Goal: Task Accomplishment & Management: Manage account settings

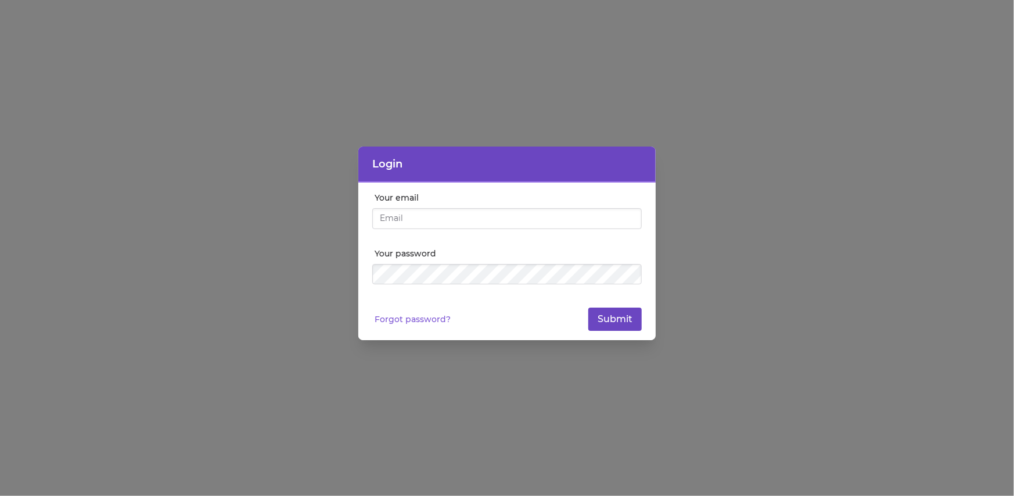
type input "[EMAIL_ADDRESS][DOMAIN_NAME]"
click at [633, 328] on button "Submit" at bounding box center [615, 318] width 53 height 23
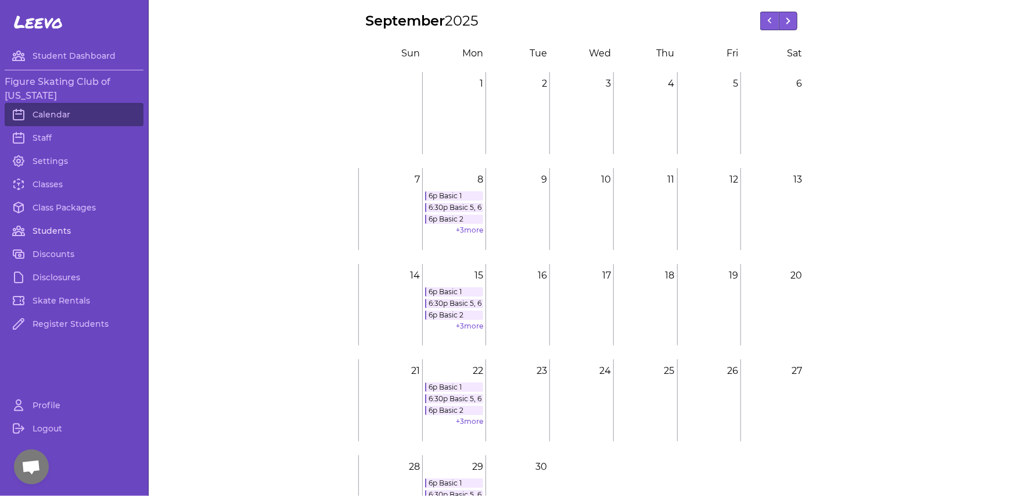
click at [59, 231] on link "Students" at bounding box center [74, 230] width 139 height 23
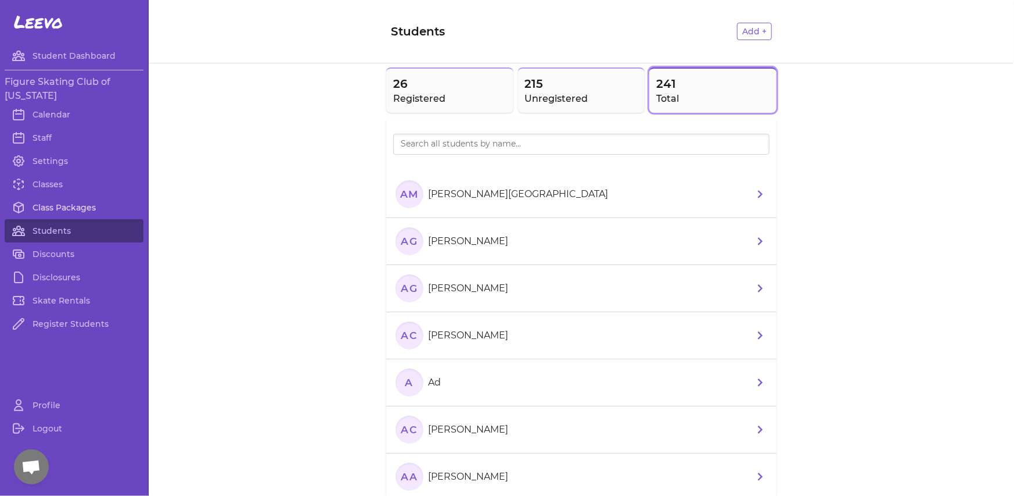
click at [53, 198] on link "Class Packages" at bounding box center [74, 207] width 139 height 23
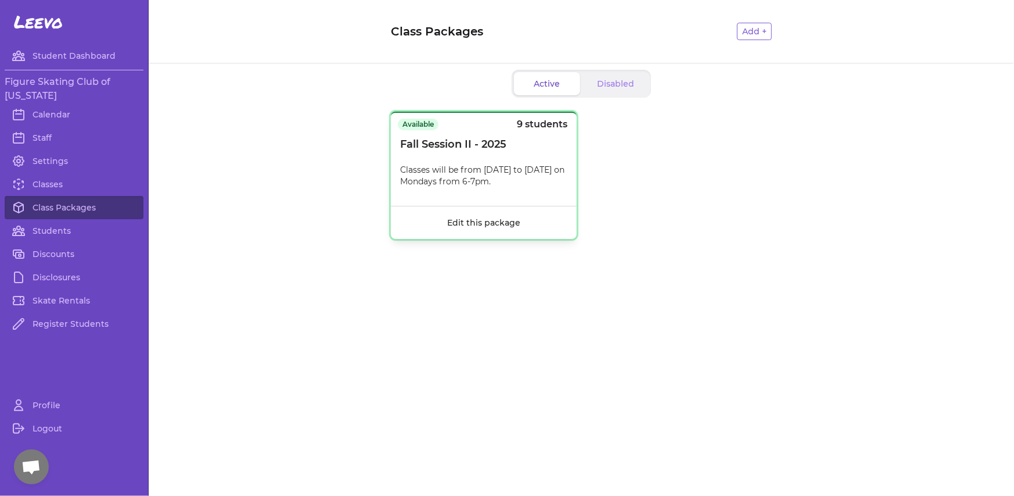
click at [517, 170] on p "Classes will be from [DATE] to [DATE] on Mondays from 6-7pm." at bounding box center [483, 175] width 167 height 23
click at [546, 135] on section "Available 9 students" at bounding box center [483, 126] width 170 height 19
click at [44, 179] on link "Classes" at bounding box center [74, 184] width 139 height 23
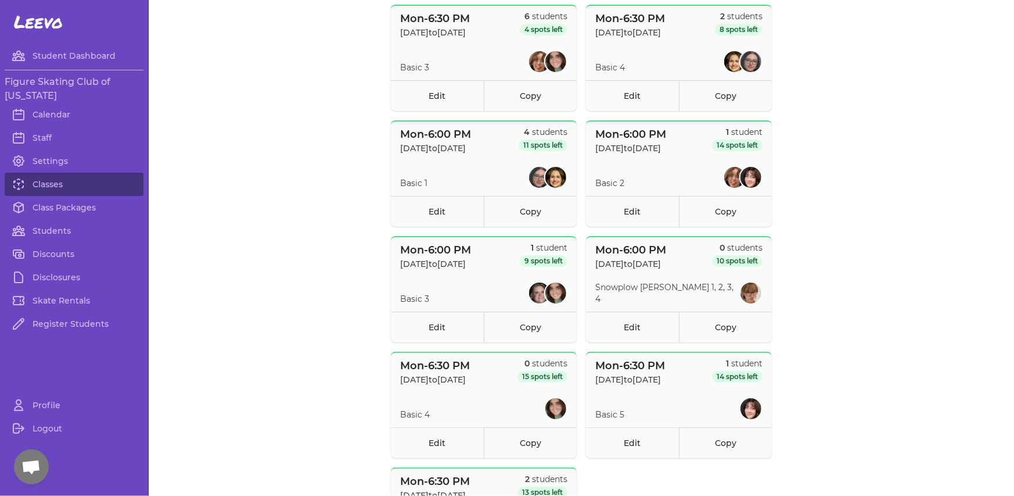
scroll to position [407, 0]
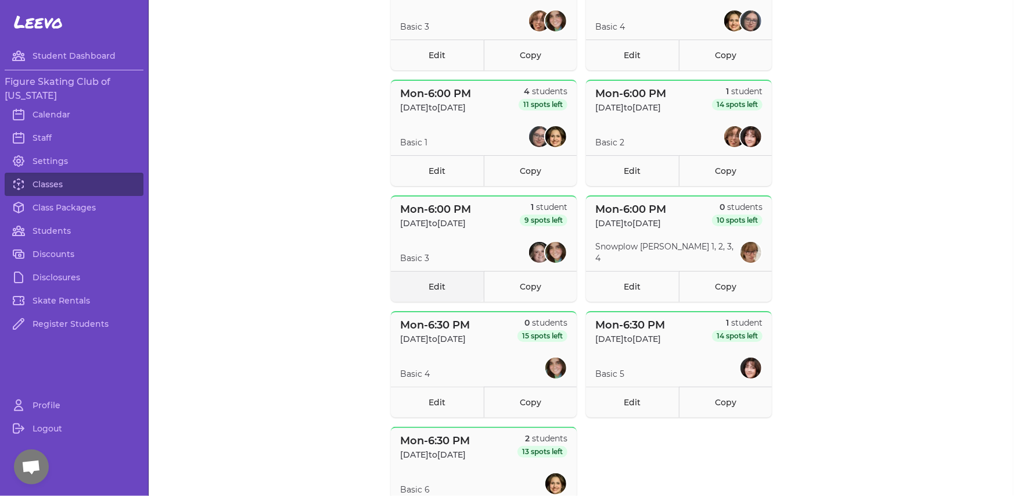
click at [433, 287] on link "Edit" at bounding box center [437, 286] width 93 height 31
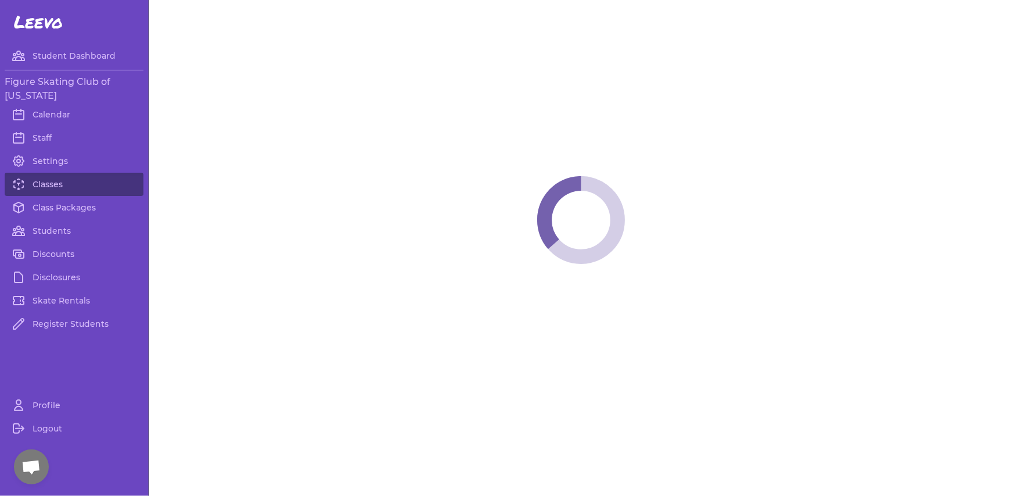
select select "1"
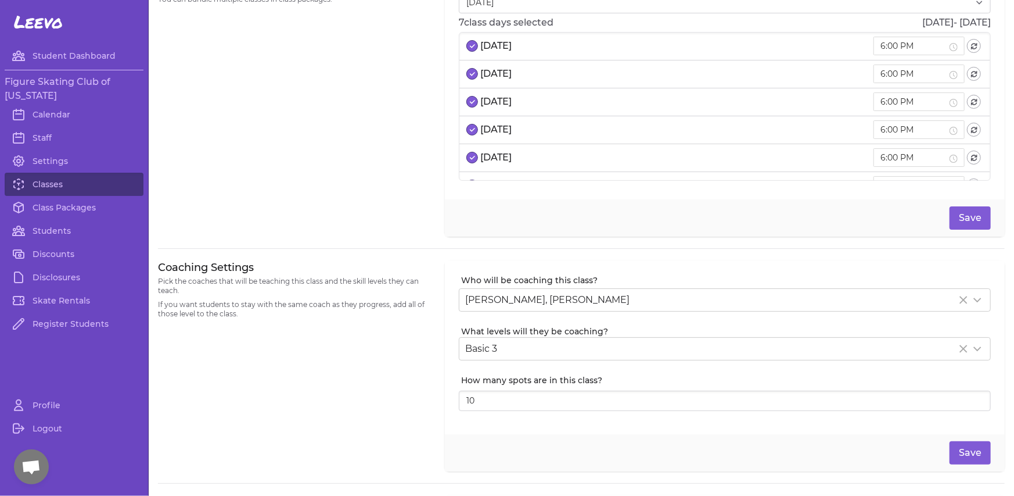
scroll to position [116, 0]
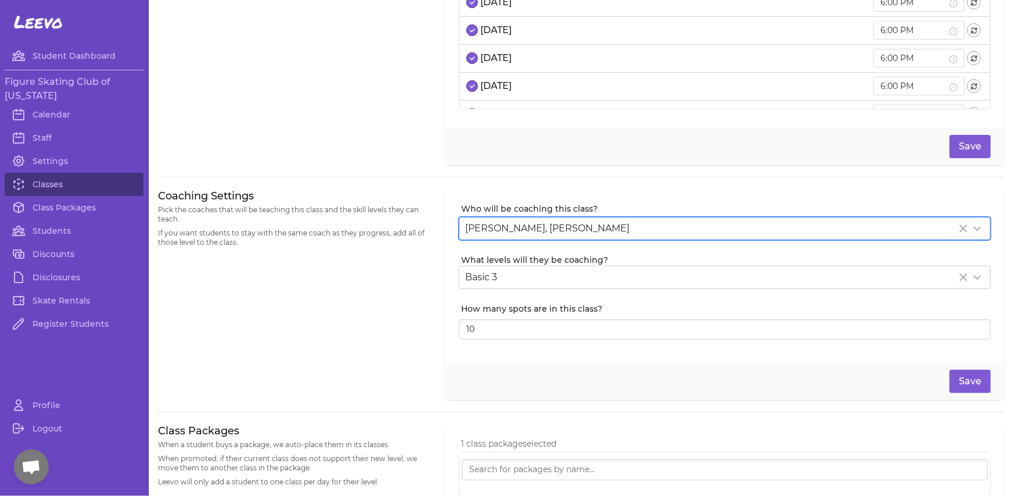
click at [551, 228] on span "[PERSON_NAME], [PERSON_NAME]" at bounding box center [547, 228] width 164 height 11
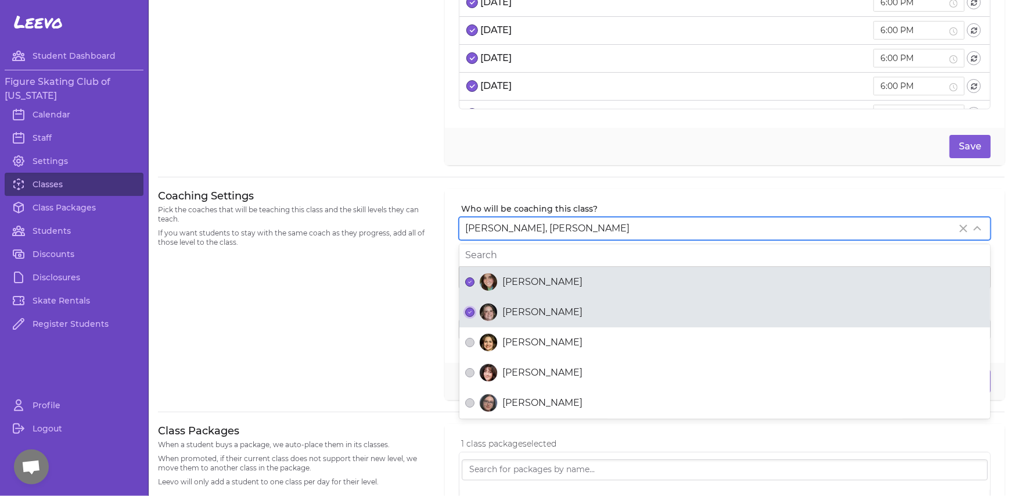
click at [468, 310] on icon "button" at bounding box center [470, 311] width 4 height 3
click at [503, 311] on span "[PERSON_NAME]" at bounding box center [543, 312] width 80 height 14
click at [475, 311] on button "[PERSON_NAME]" at bounding box center [469, 311] width 9 height 9
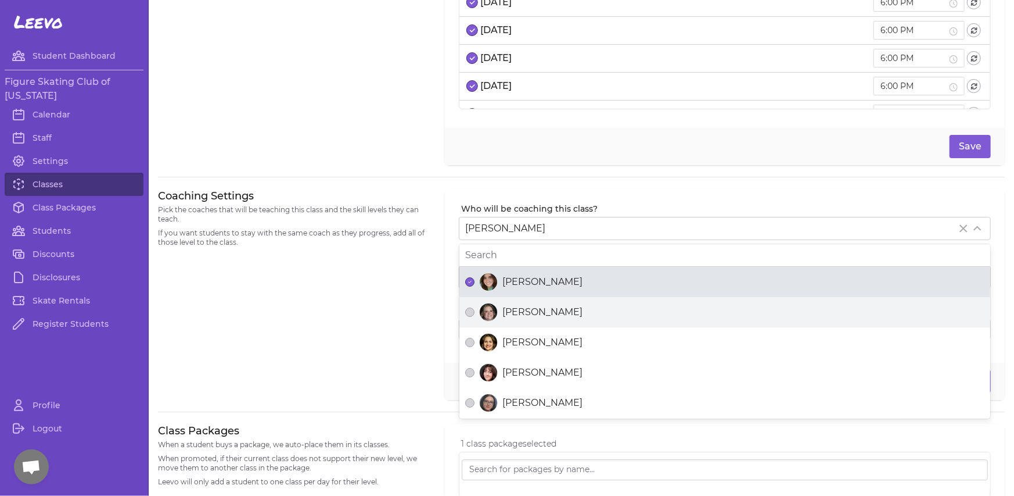
click at [414, 314] on div "Coaching Settings Pick the coaches that will be teaching this class and the ski…" at bounding box center [294, 294] width 273 height 211
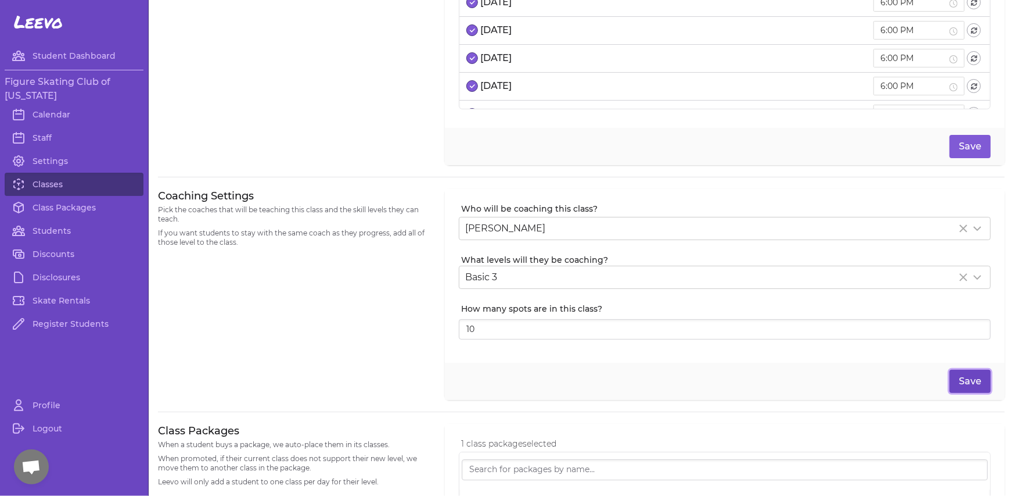
click at [966, 378] on button "Save" at bounding box center [970, 381] width 41 height 23
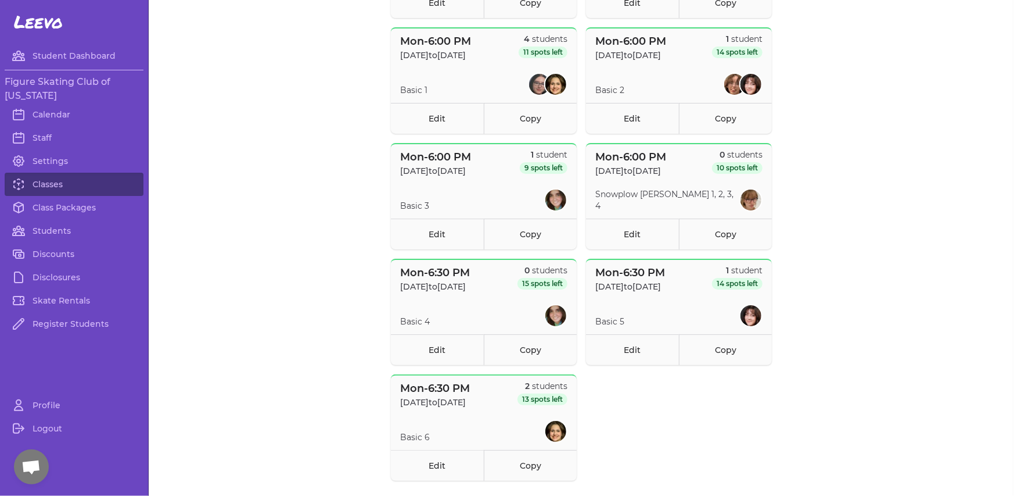
scroll to position [486, 0]
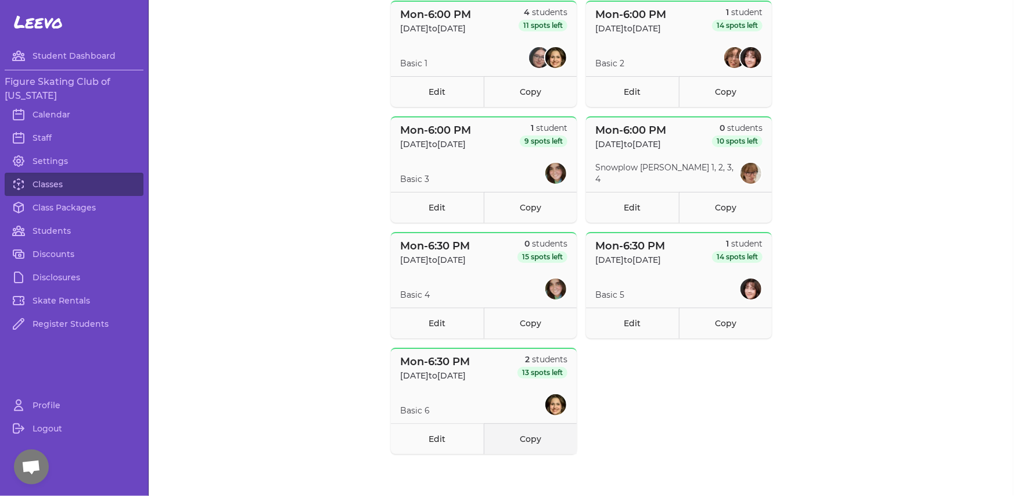
click at [512, 435] on link "Copy" at bounding box center [530, 438] width 93 height 31
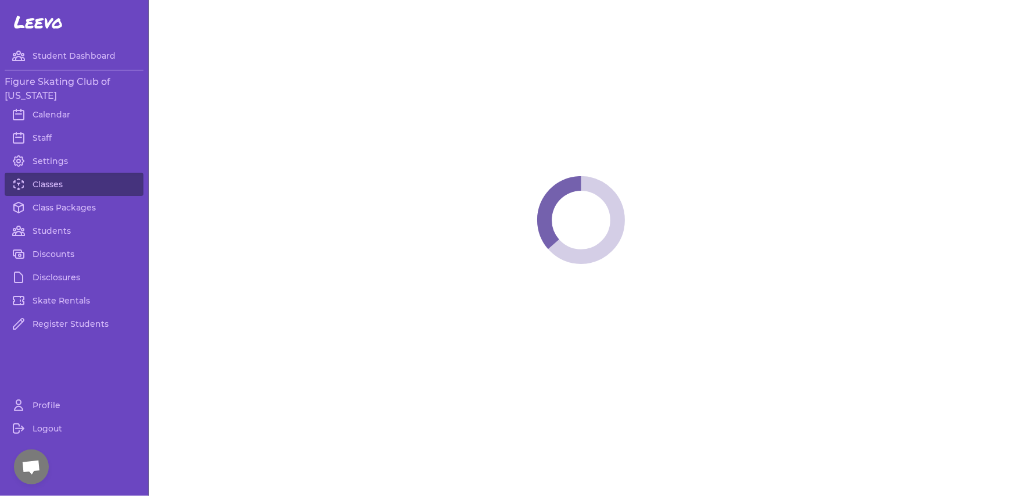
select select "1"
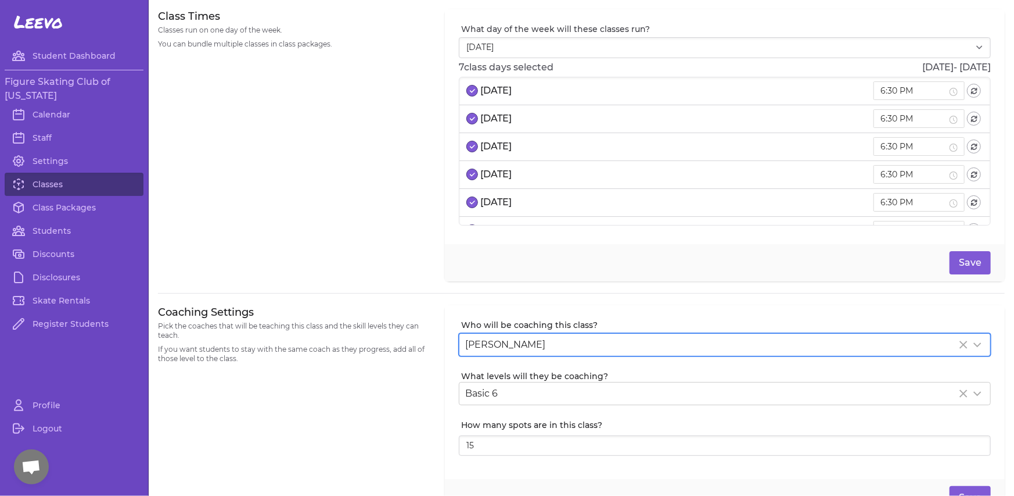
click at [550, 340] on div "[PERSON_NAME]" at bounding box center [711, 345] width 492 height 14
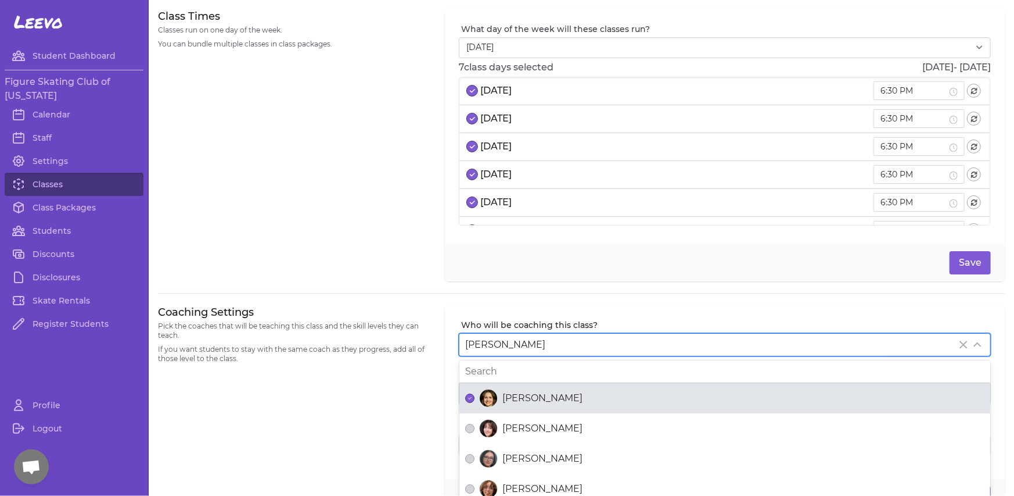
click at [505, 397] on span "[PERSON_NAME]" at bounding box center [543, 398] width 80 height 14
click at [475, 397] on button "[PERSON_NAME]" at bounding box center [469, 397] width 9 height 9
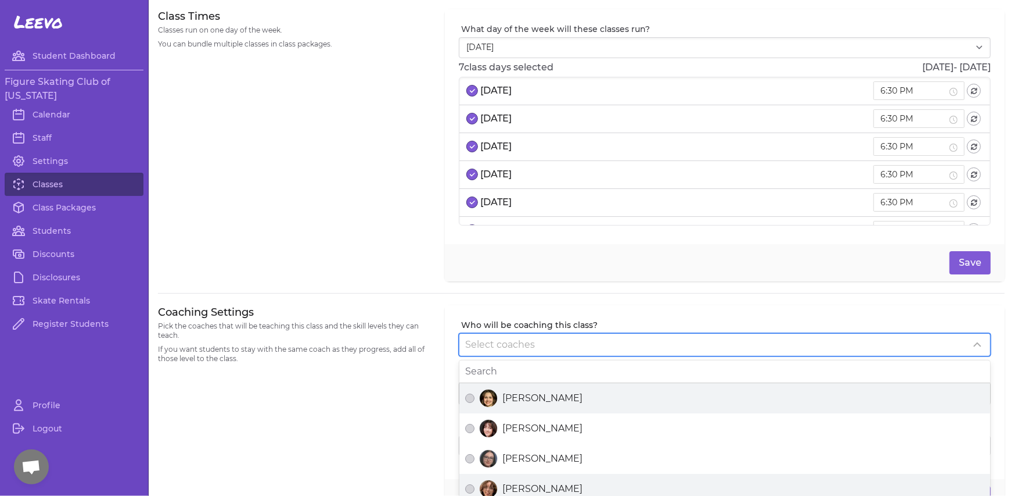
scroll to position [89, 0]
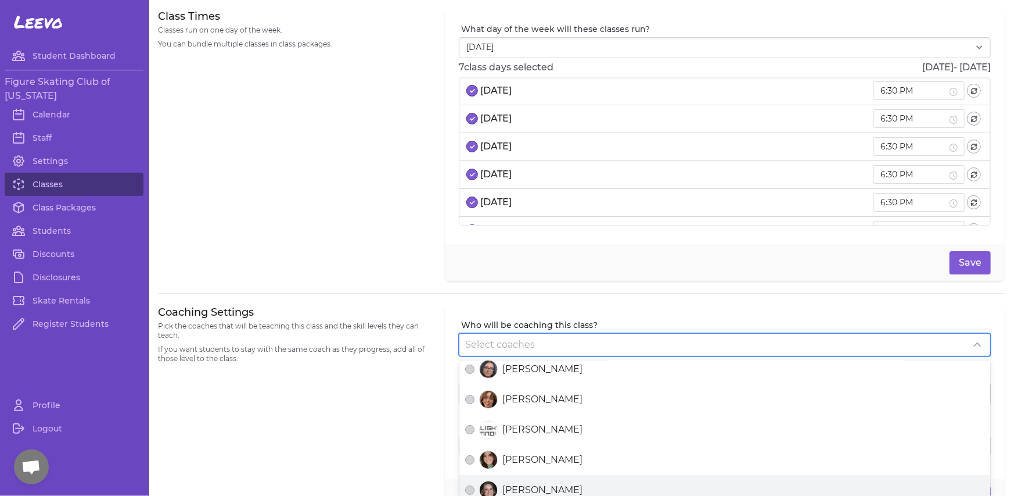
click at [494, 481] on div "[PERSON_NAME]" at bounding box center [724, 490] width 519 height 19
click at [469, 485] on button "[PERSON_NAME]" at bounding box center [469, 489] width 9 height 9
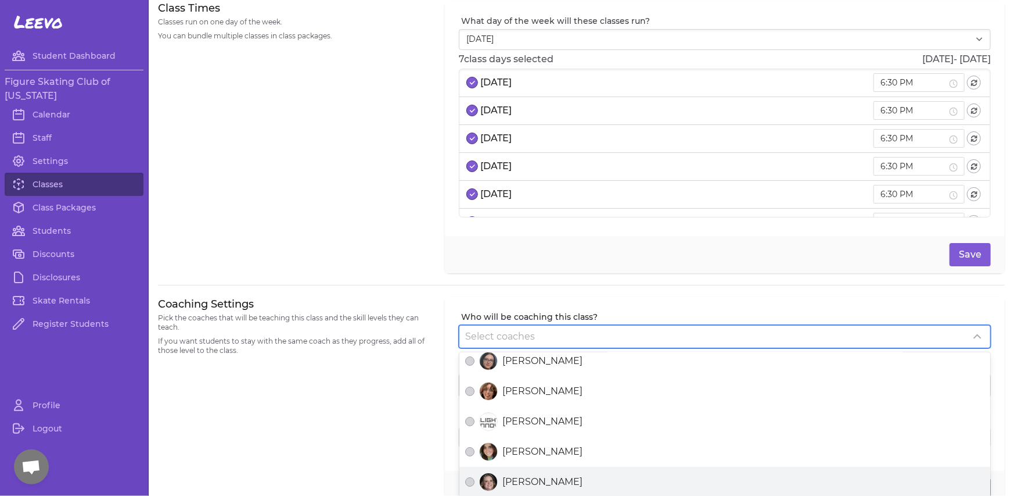
scroll to position [182, 0]
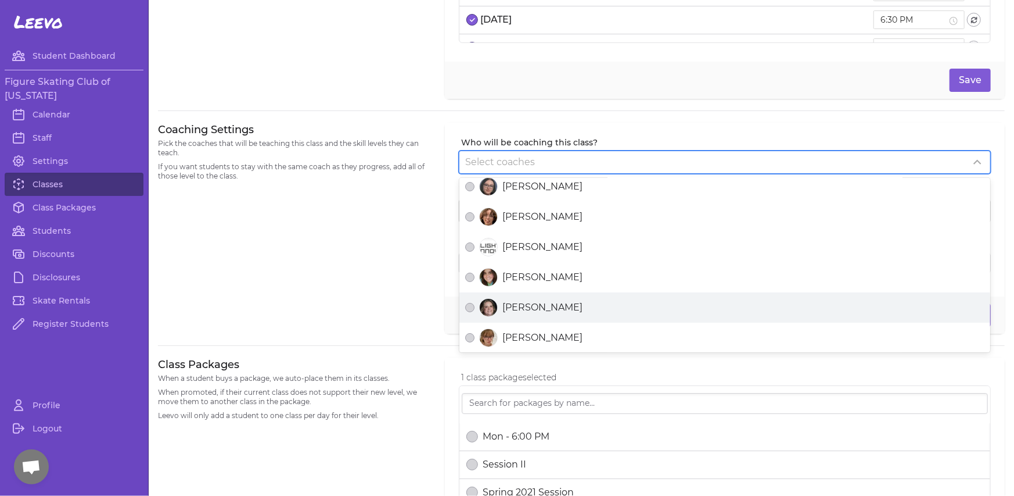
click at [511, 308] on span "[PERSON_NAME]" at bounding box center [543, 307] width 80 height 14
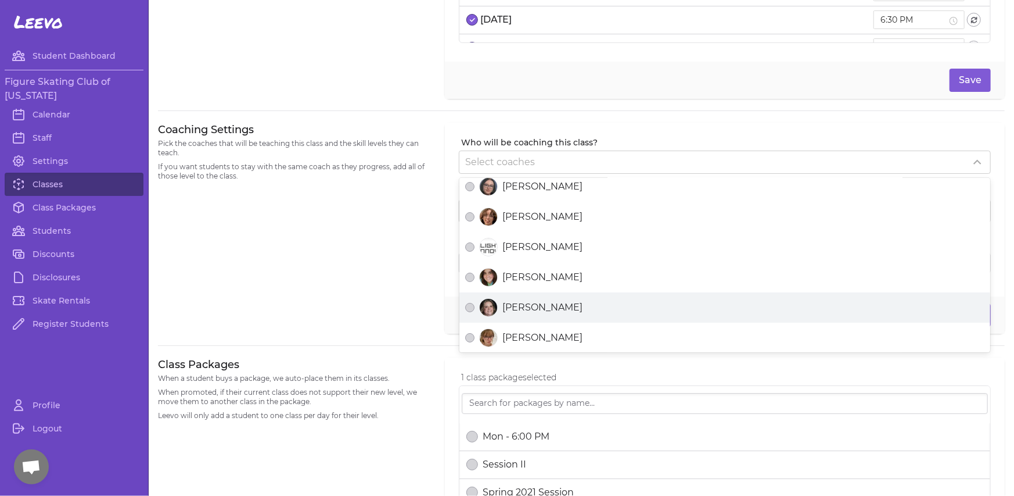
click at [475, 308] on button "[PERSON_NAME]" at bounding box center [469, 307] width 9 height 9
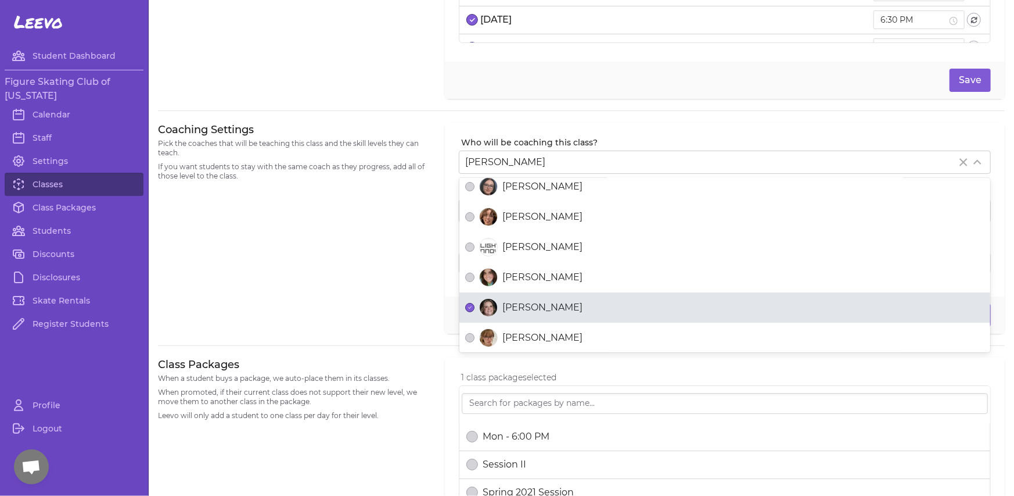
click at [403, 291] on div "Coaching Settings Pick the coaches that will be teaching this class and the ski…" at bounding box center [294, 228] width 273 height 211
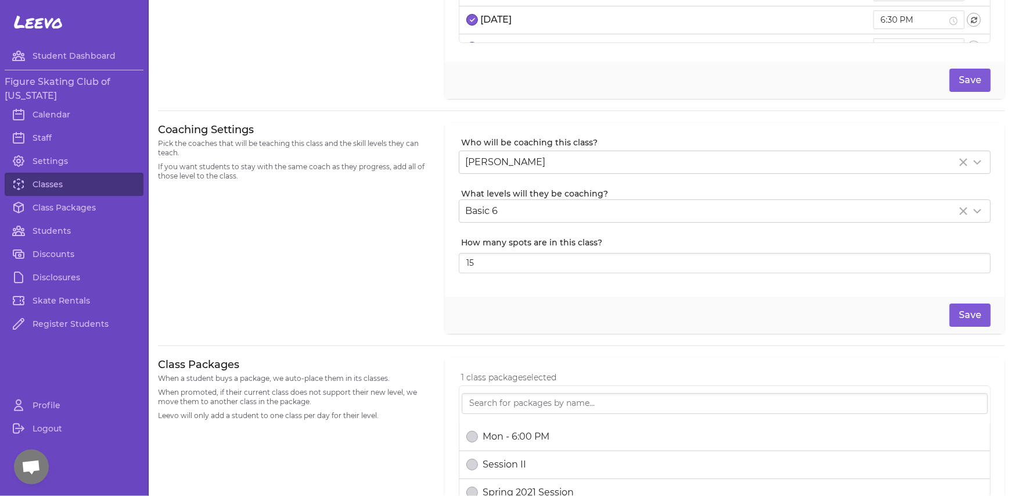
click at [540, 188] on label "What levels will they be coaching?" at bounding box center [726, 194] width 530 height 12
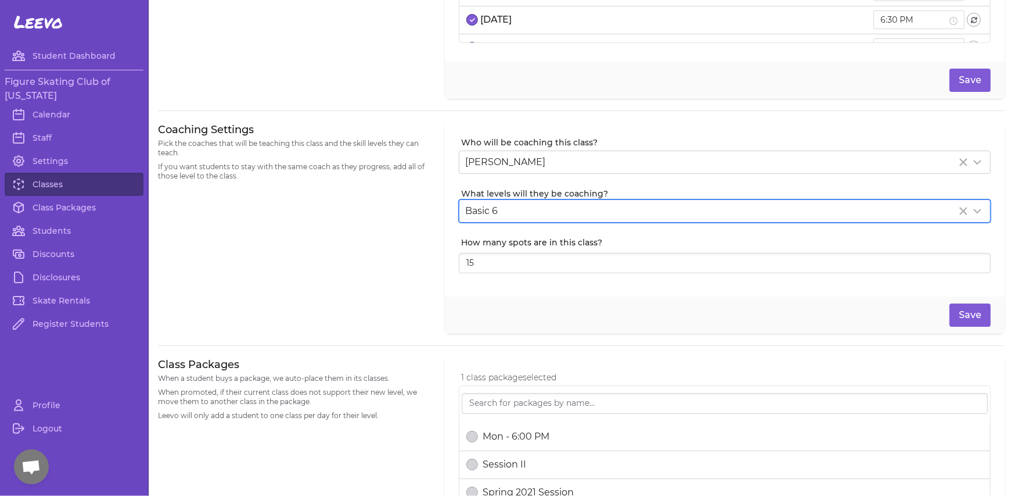
click at [529, 207] on div "Basic 6" at bounding box center [711, 211] width 492 height 14
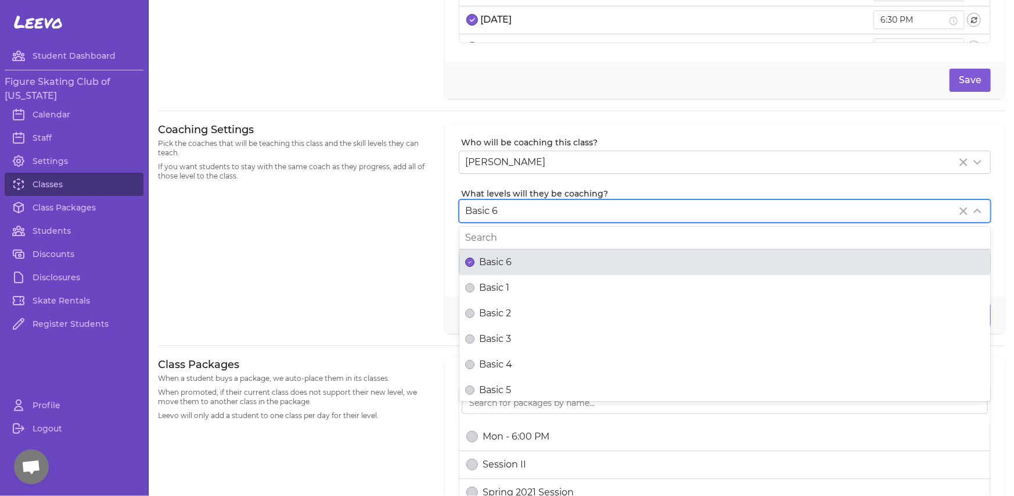
click at [490, 261] on span "Basic 6" at bounding box center [495, 262] width 33 height 14
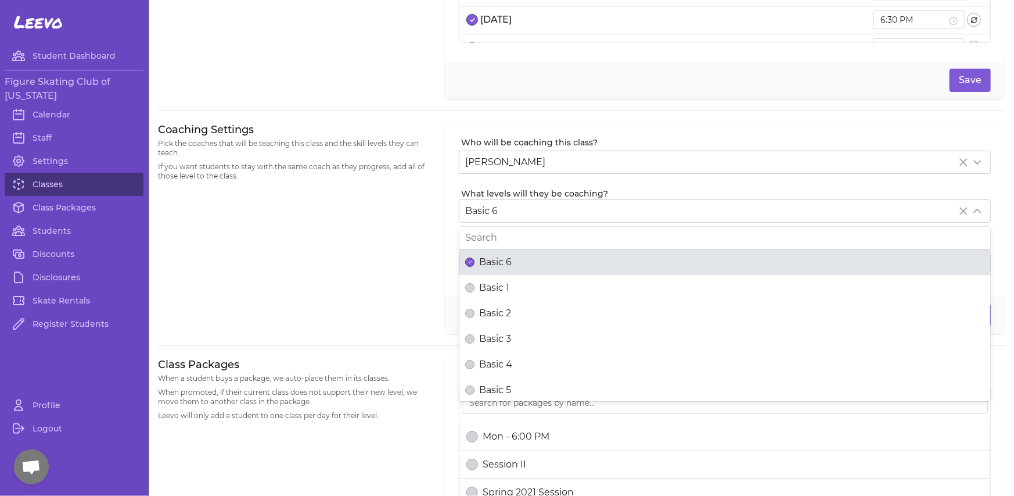
click at [475, 261] on button "Basic 6" at bounding box center [469, 261] width 9 height 9
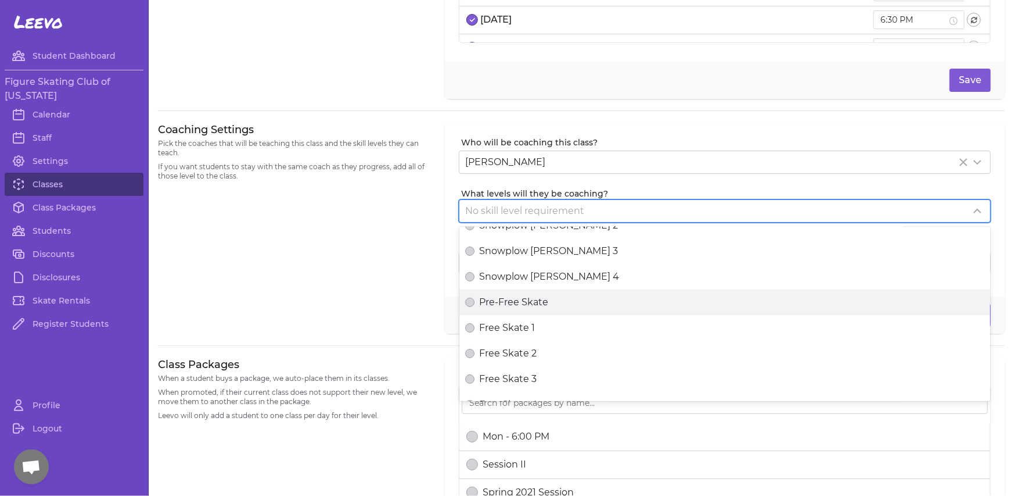
scroll to position [232, 0]
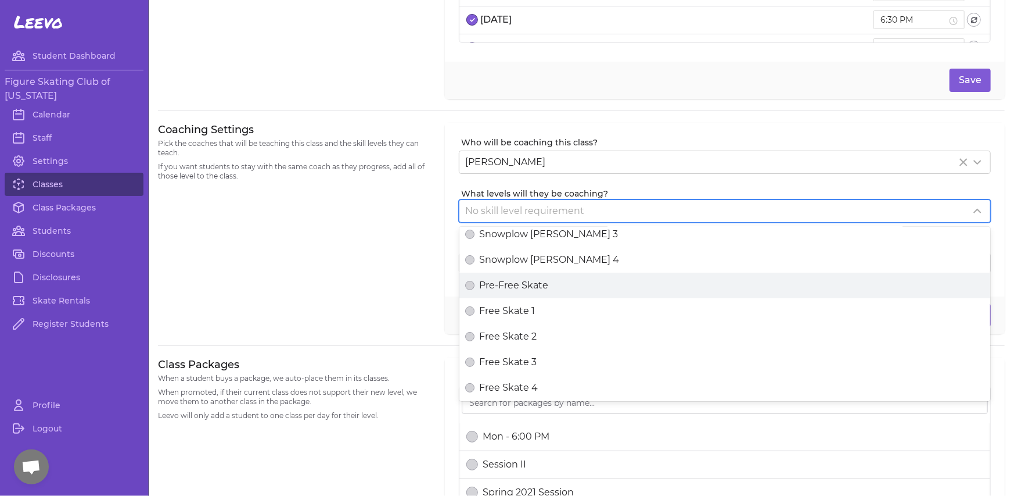
click at [519, 281] on span "Pre-Free Skate" at bounding box center [513, 285] width 69 height 14
click at [475, 281] on button "Pre-Free Skate" at bounding box center [469, 285] width 9 height 9
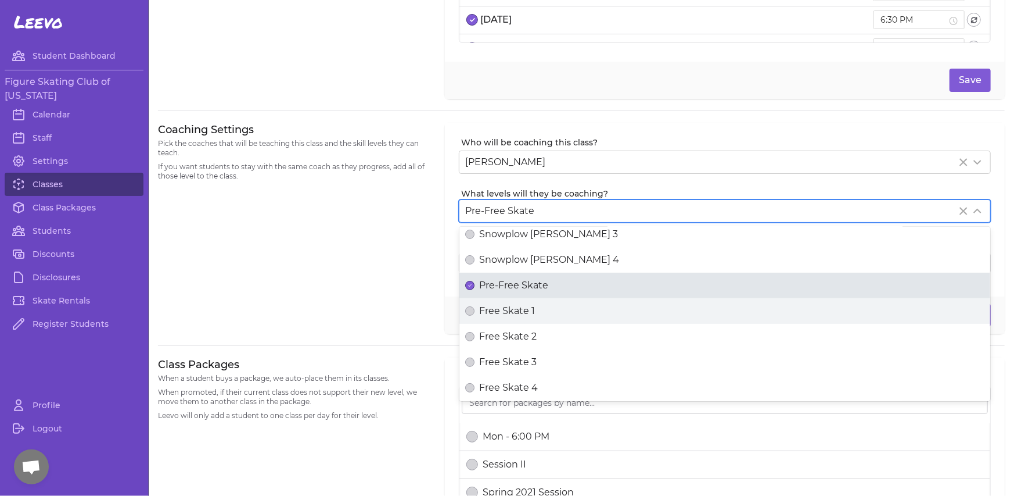
click at [507, 307] on span "Free Skate 1" at bounding box center [507, 311] width 56 height 14
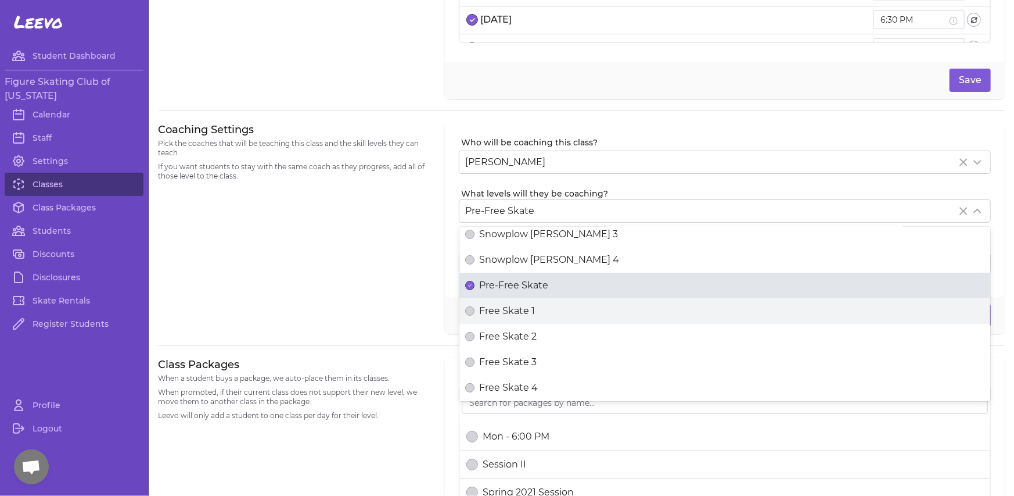
click at [475, 307] on button "Free Skate 1" at bounding box center [469, 310] width 9 height 9
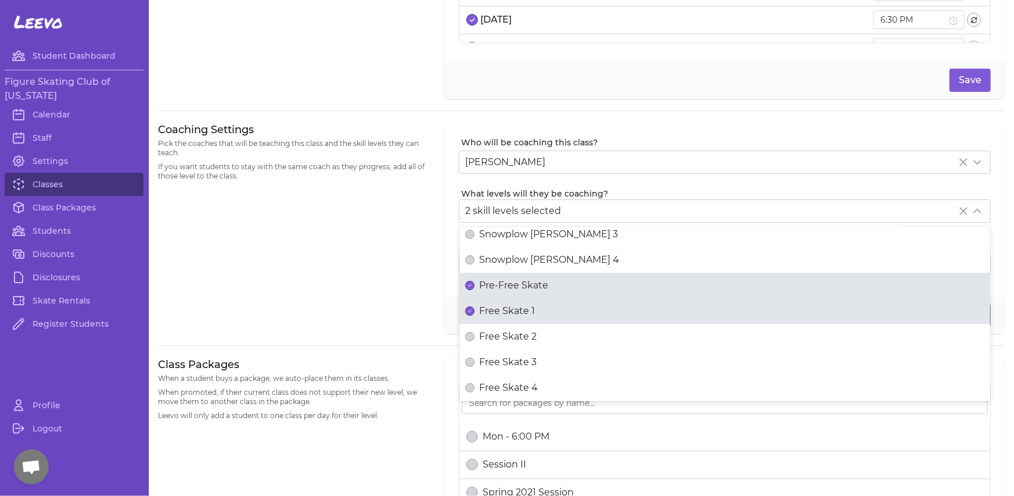
click at [363, 261] on div "Coaching Settings Pick the coaches that will be teaching this class and the ski…" at bounding box center [294, 228] width 273 height 211
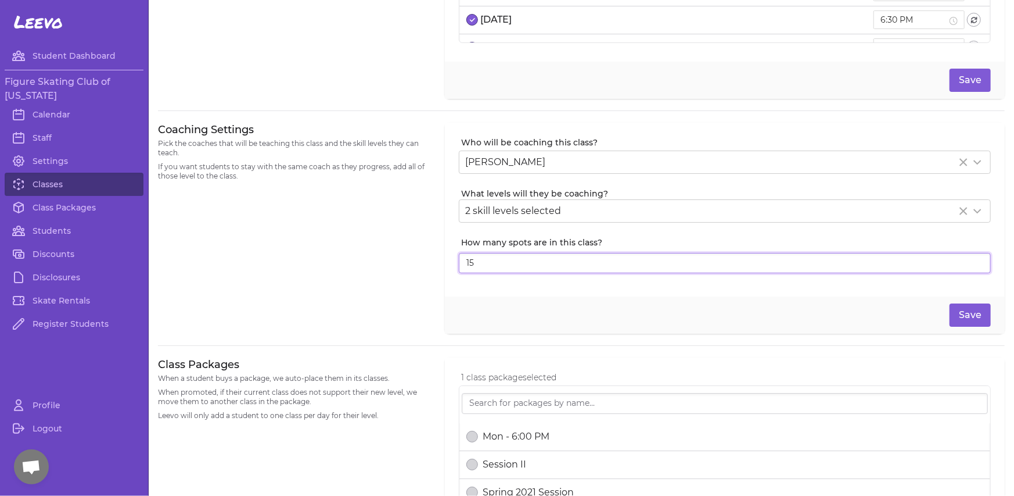
drag, startPoint x: 644, startPoint y: 268, endPoint x: 433, endPoint y: 270, distance: 210.9
click at [433, 270] on div "Coaching Settings Pick the coaches that will be teaching this class and the ski…" at bounding box center [581, 228] width 847 height 211
drag, startPoint x: 482, startPoint y: 254, endPoint x: 414, endPoint y: 260, distance: 67.6
click at [414, 260] on div "Coaching Settings Pick the coaches that will be teaching this class and the ski…" at bounding box center [581, 228] width 847 height 211
type input "10"
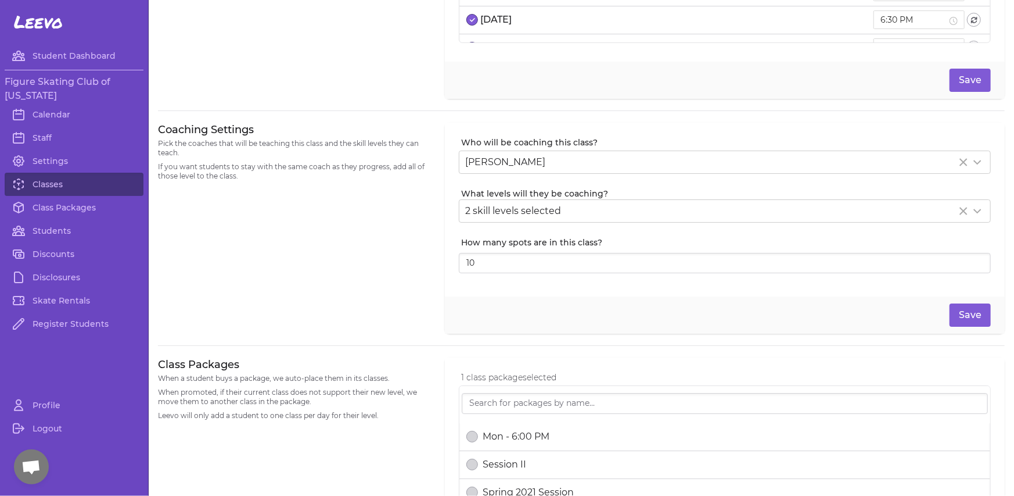
drag, startPoint x: 686, startPoint y: 312, endPoint x: 615, endPoint y: 319, distance: 71.8
click at [684, 313] on div "Save" at bounding box center [725, 314] width 560 height 37
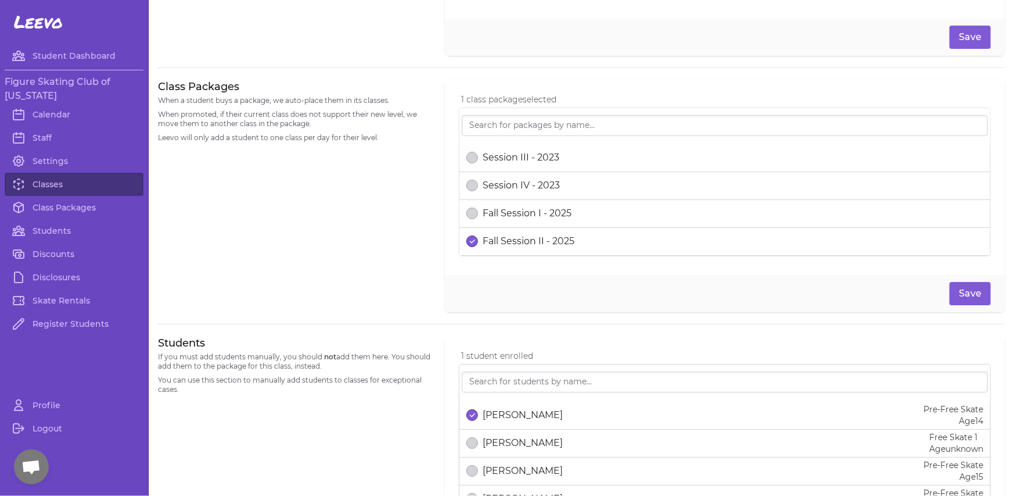
scroll to position [473, 0]
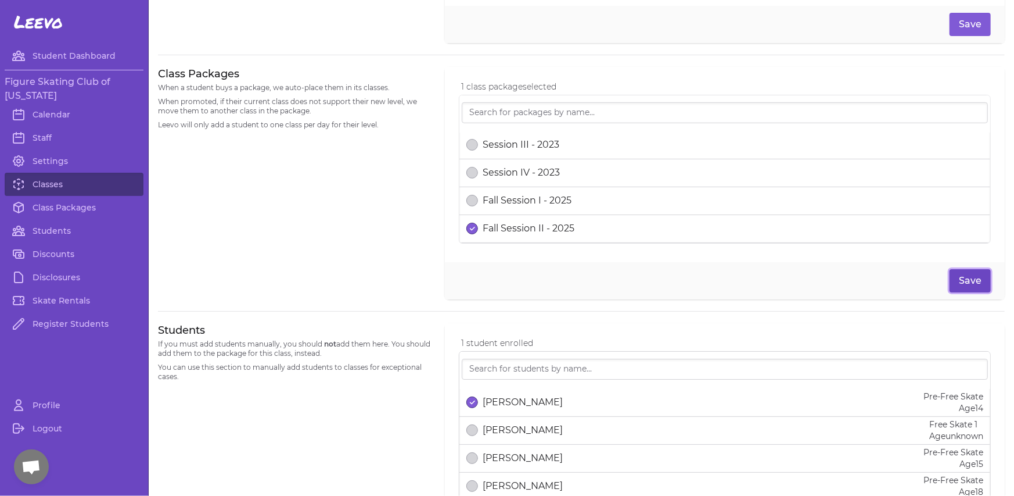
click at [965, 282] on button "Save" at bounding box center [970, 280] width 41 height 23
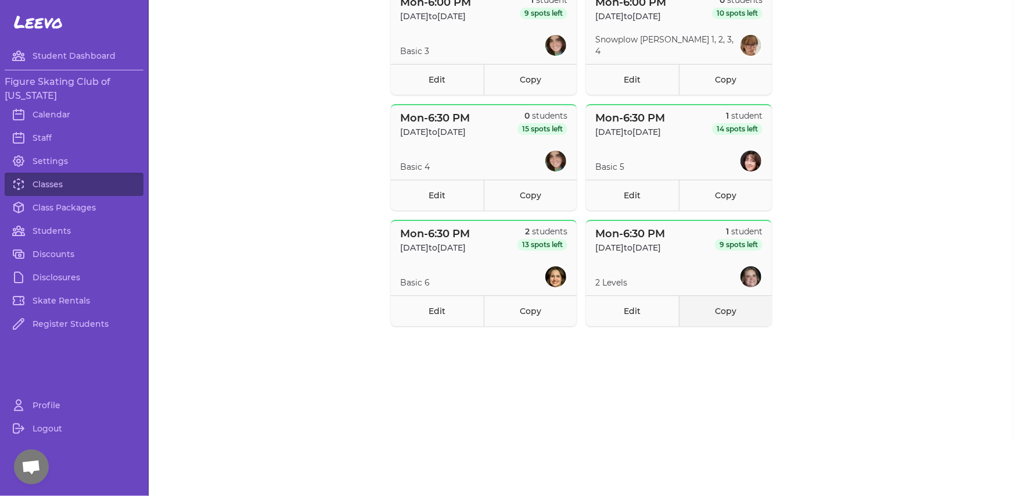
scroll to position [614, 0]
click at [653, 319] on link "Edit" at bounding box center [632, 310] width 93 height 31
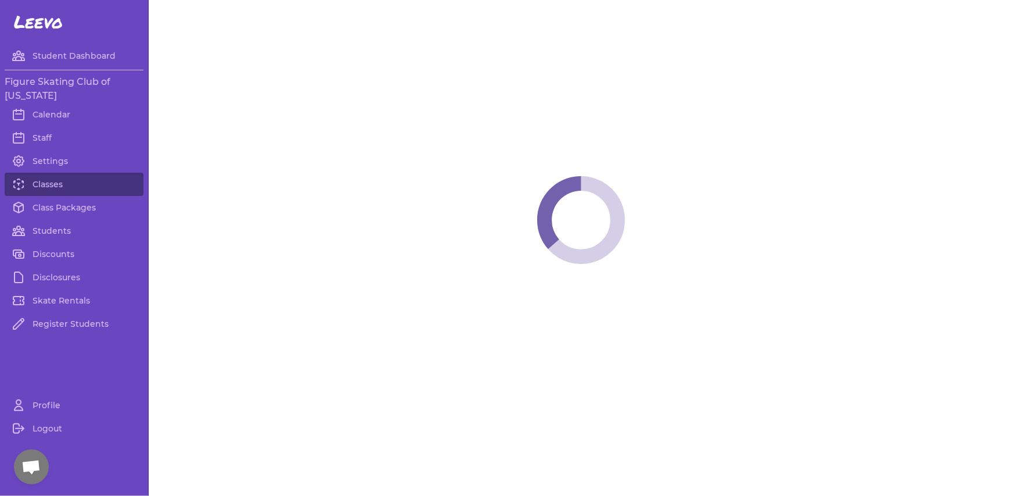
select select "1"
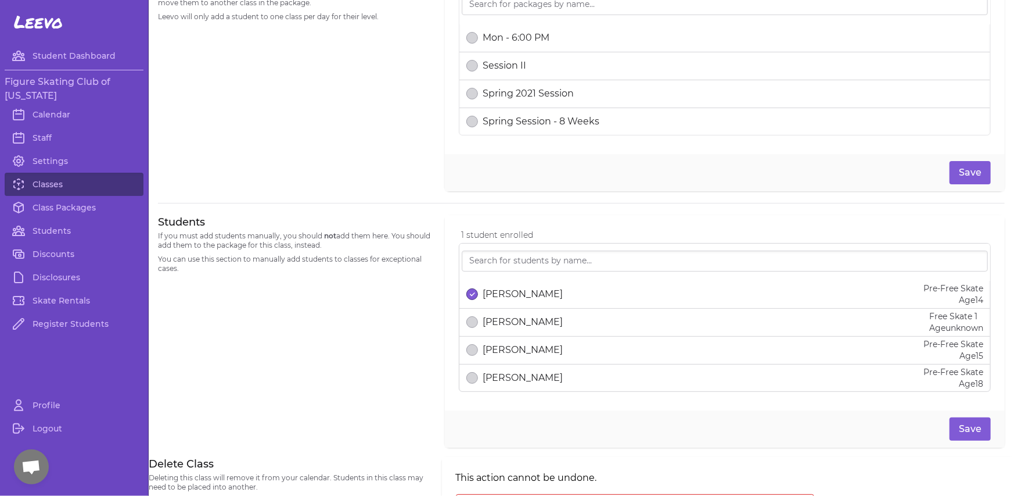
scroll to position [682, 0]
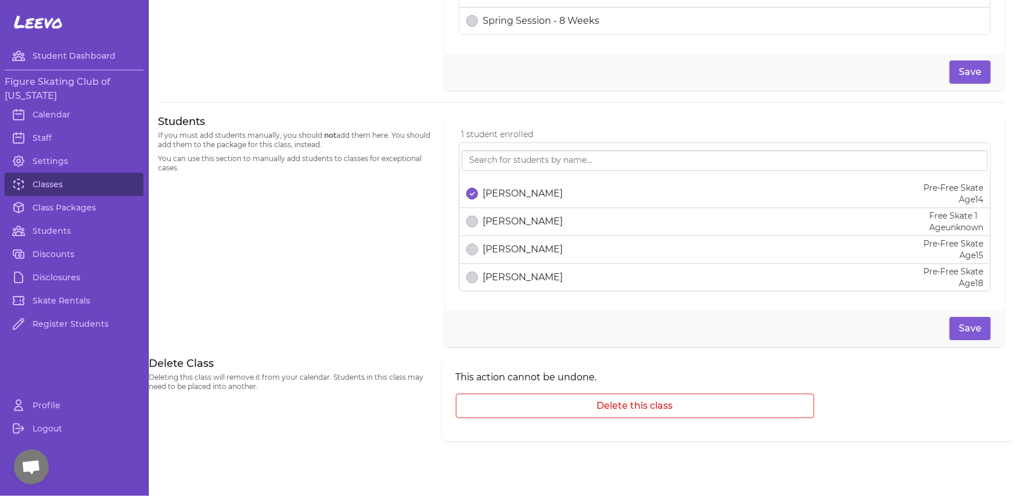
click at [477, 195] on div "[PERSON_NAME]" at bounding box center [515, 194] width 96 height 14
click at [483, 193] on p "[PERSON_NAME]" at bounding box center [523, 194] width 80 height 14
click at [969, 323] on button "Save" at bounding box center [970, 328] width 41 height 23
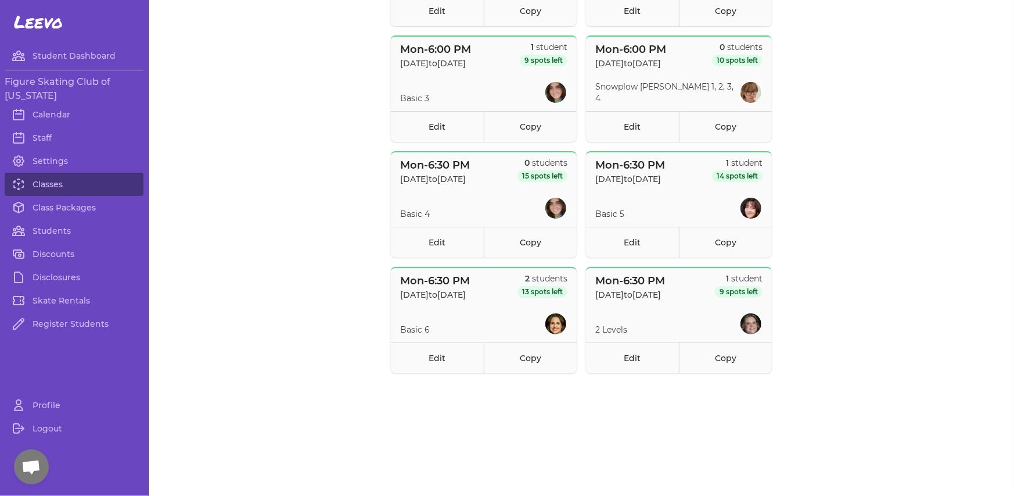
scroll to position [543, 0]
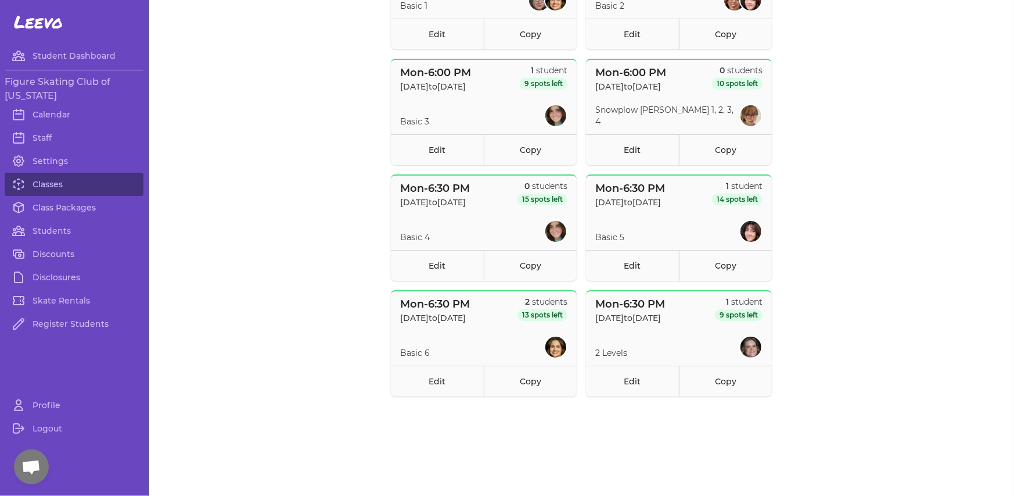
click at [505, 315] on header "Mon - 6:30 PM [DATE] to [DATE] 2 students 13 spots left" at bounding box center [484, 309] width 186 height 37
click at [62, 112] on link "Calendar" at bounding box center [74, 114] width 139 height 23
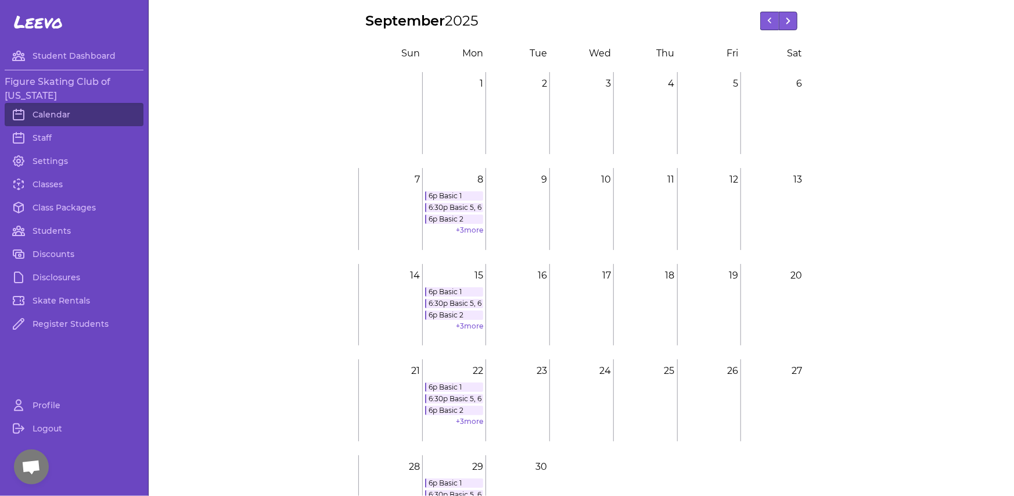
click at [793, 26] on div "[DATE] [DATE]" at bounding box center [581, 25] width 446 height 26
click at [788, 24] on button at bounding box center [788, 21] width 19 height 19
click at [461, 231] on link "+ 5 more" at bounding box center [469, 229] width 27 height 9
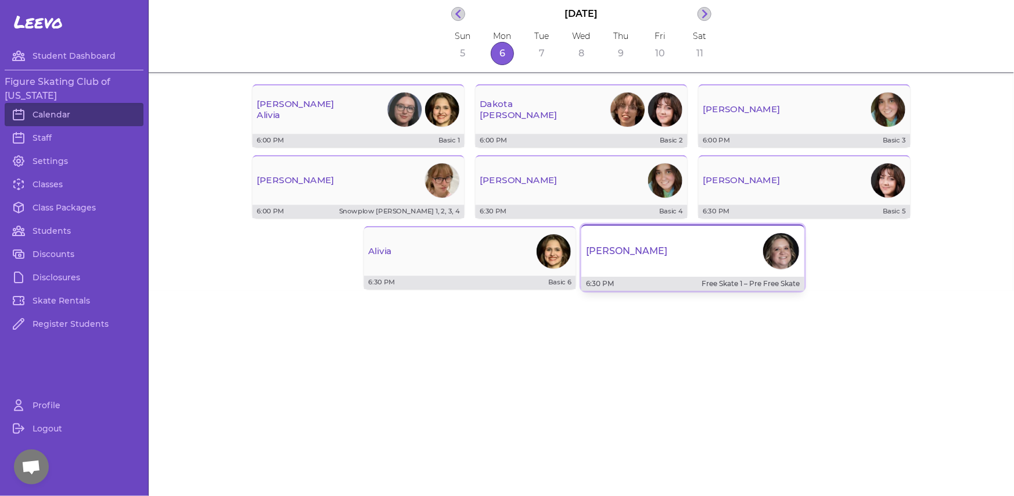
click at [690, 231] on div "[PERSON_NAME]" at bounding box center [693, 251] width 223 height 42
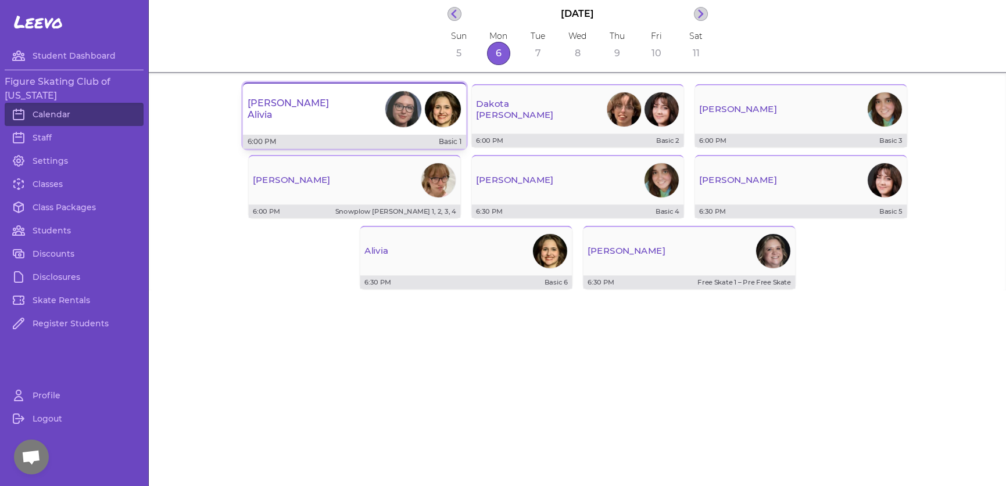
click at [330, 131] on button "[PERSON_NAME] 6:00 PM Basic 1" at bounding box center [354, 116] width 223 height 66
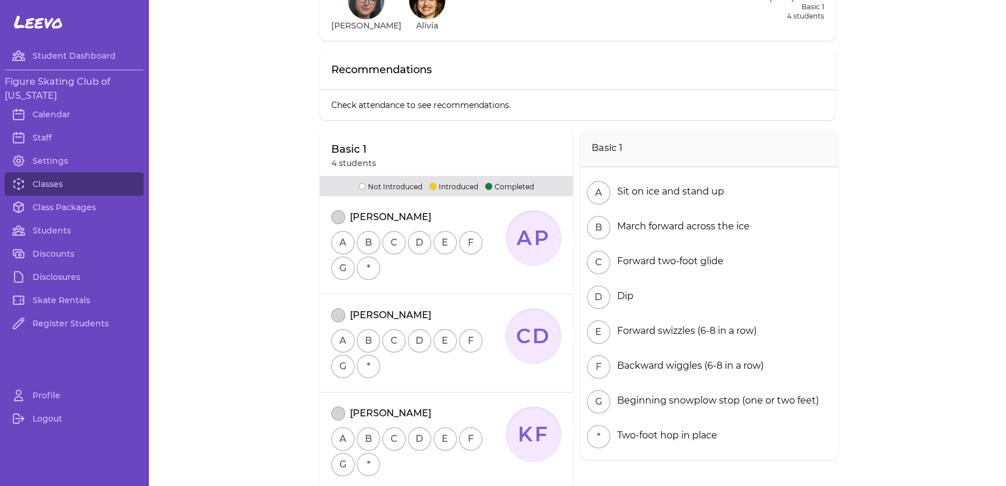
scroll to position [58, 0]
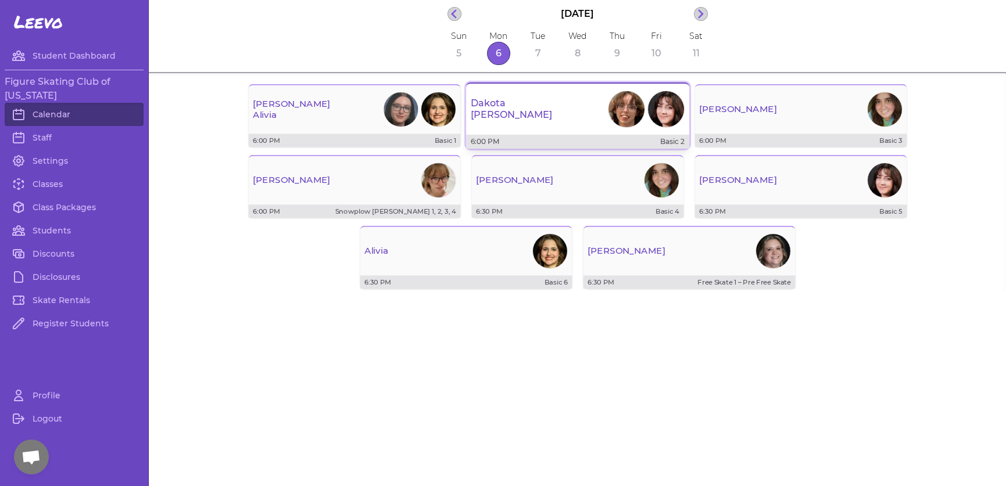
click at [550, 117] on div "[PERSON_NAME]" at bounding box center [577, 109] width 223 height 42
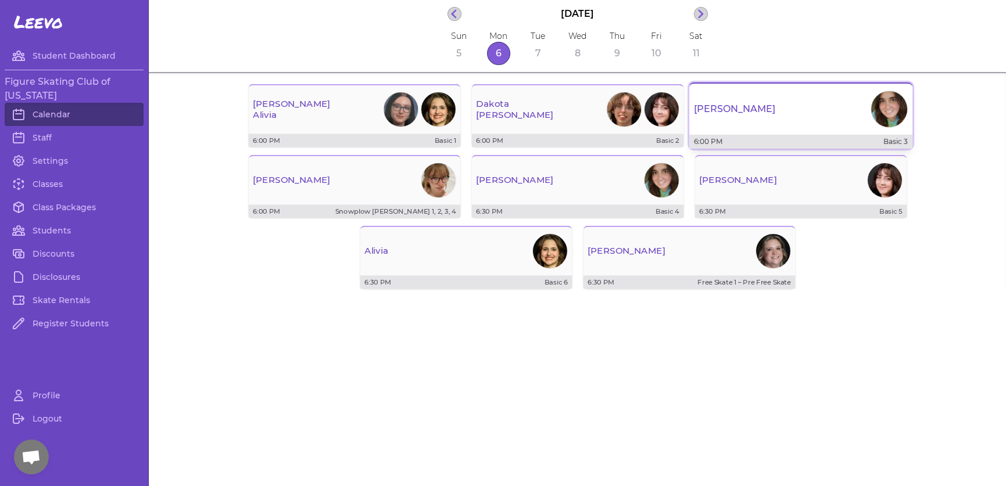
click at [823, 94] on div "[PERSON_NAME]" at bounding box center [800, 109] width 223 height 42
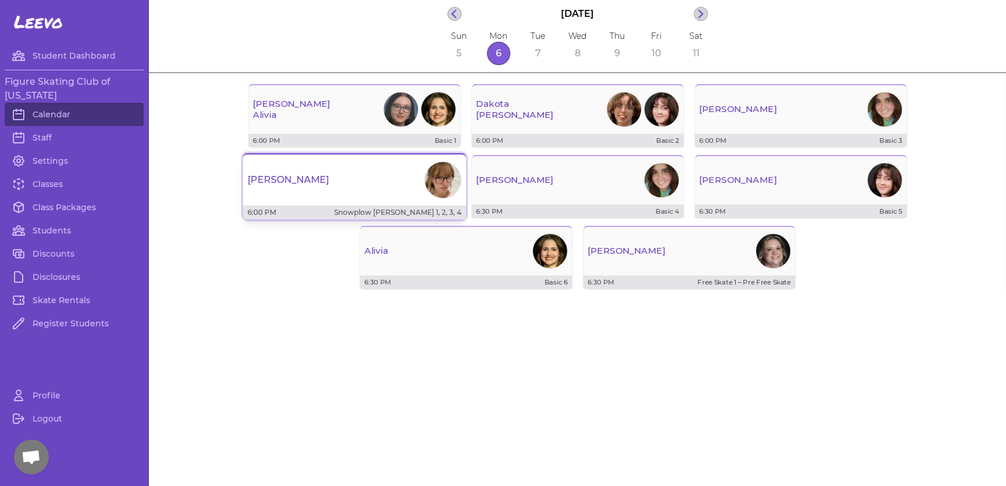
click at [308, 196] on div "[PERSON_NAME]" at bounding box center [354, 180] width 223 height 42
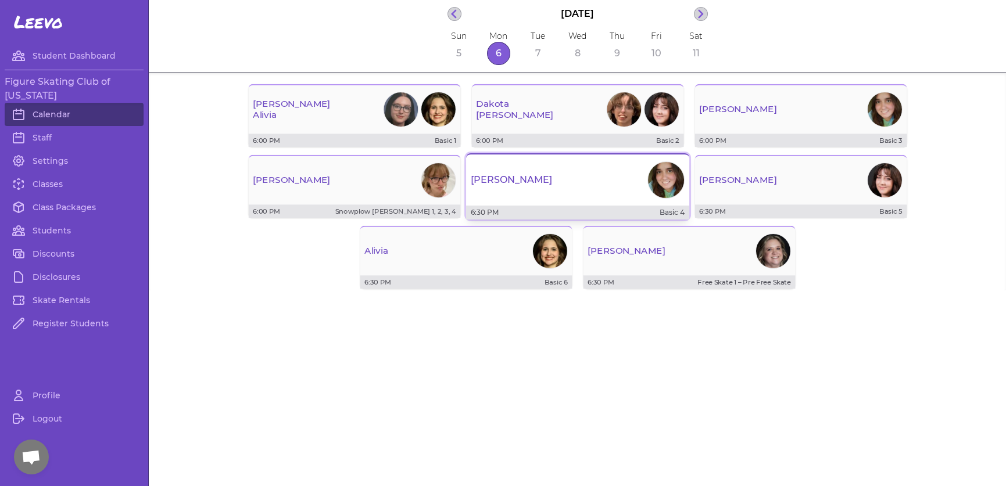
click at [507, 185] on div "[PERSON_NAME]" at bounding box center [577, 180] width 223 height 42
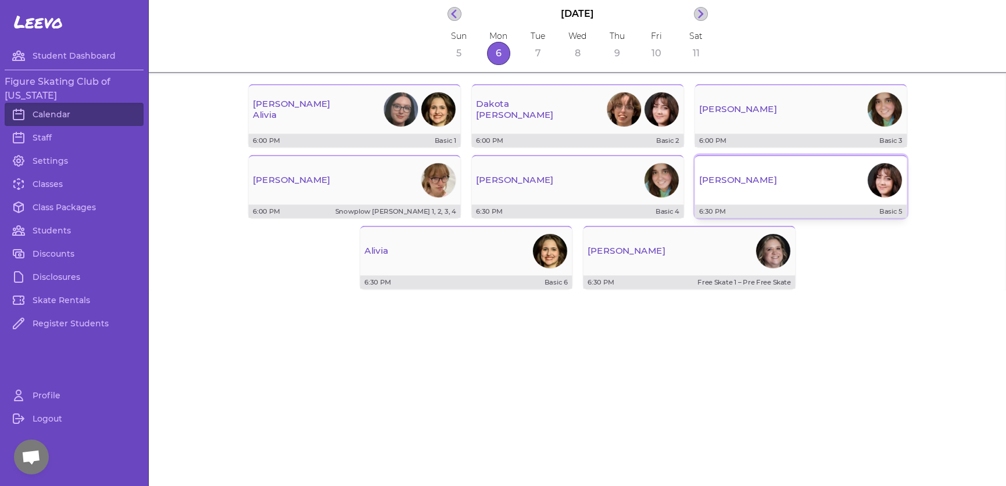
click at [772, 196] on div "[PERSON_NAME]" at bounding box center [800, 180] width 212 height 40
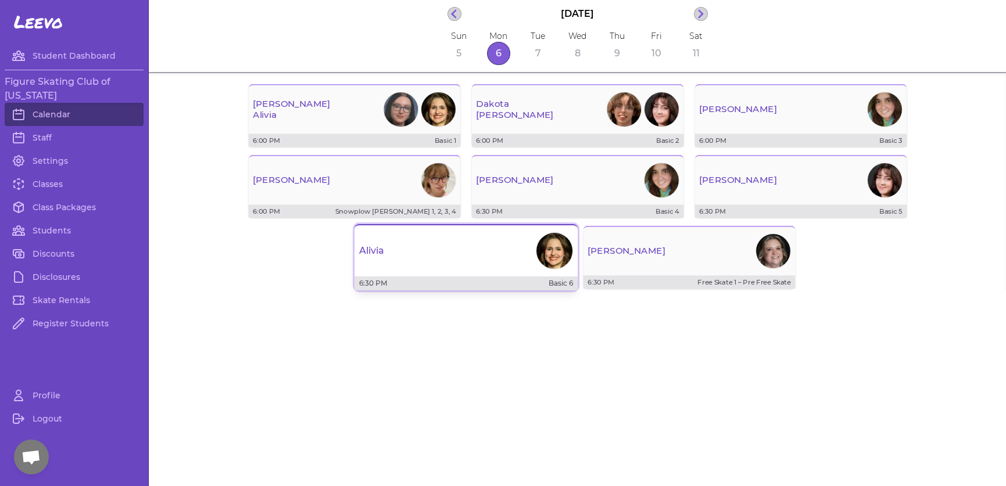
click at [449, 252] on div "Alivia" at bounding box center [465, 251] width 223 height 42
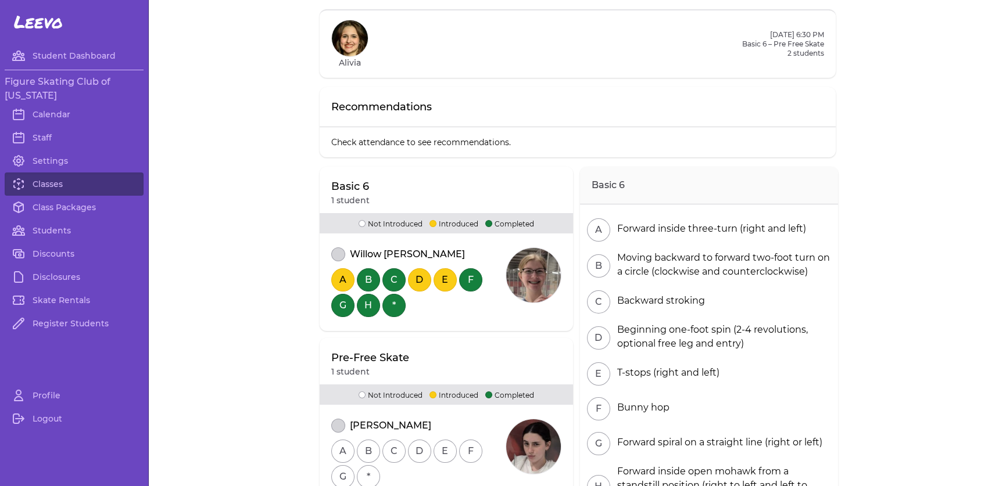
scroll to position [58, 0]
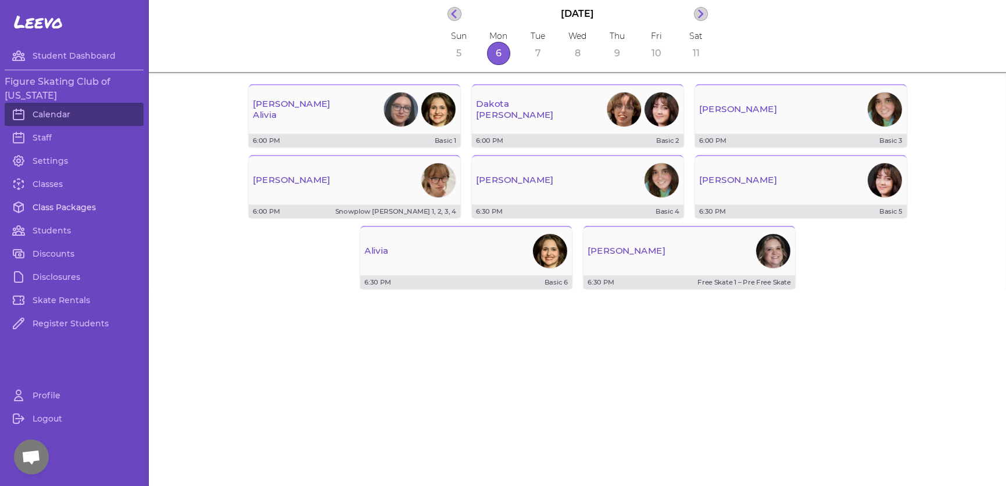
click at [87, 205] on link "Class Packages" at bounding box center [74, 207] width 139 height 23
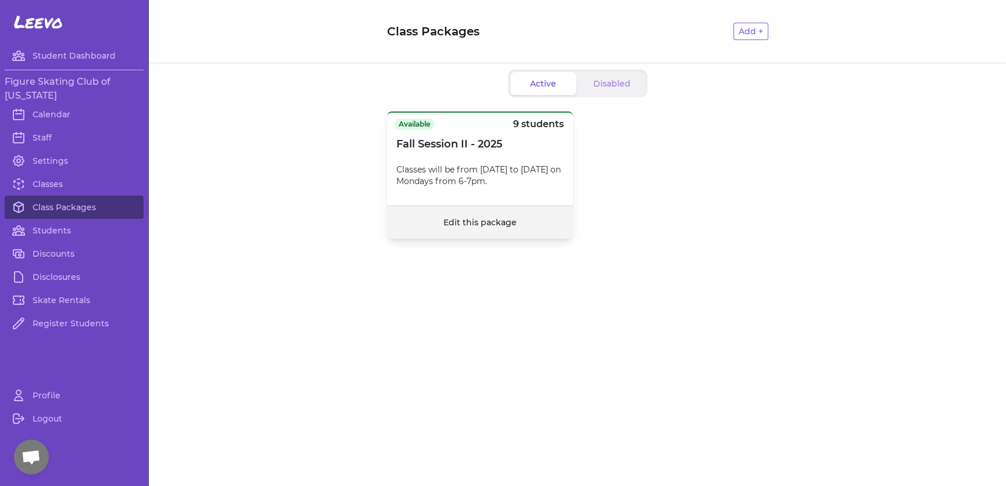
click at [465, 221] on link "Edit this package" at bounding box center [479, 222] width 73 height 10
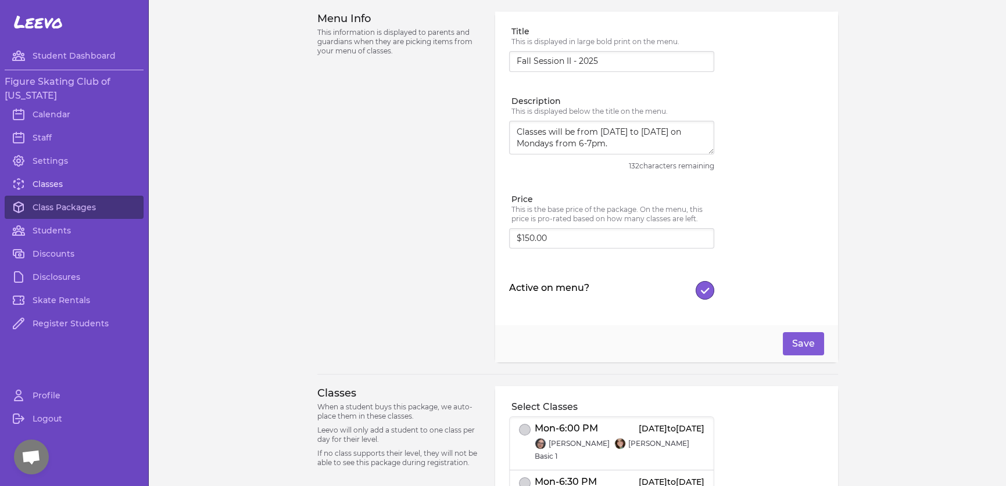
click at [46, 173] on link "Classes" at bounding box center [74, 184] width 139 height 23
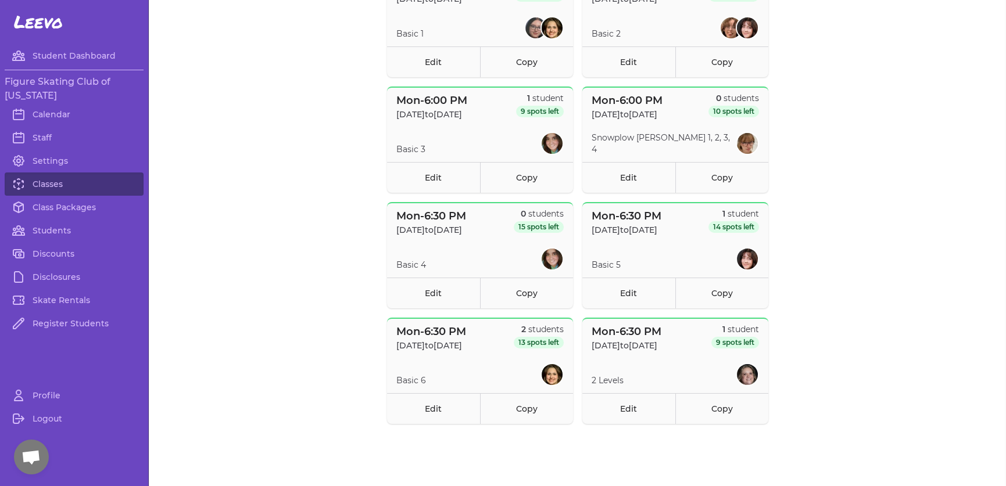
scroll to position [581, 0]
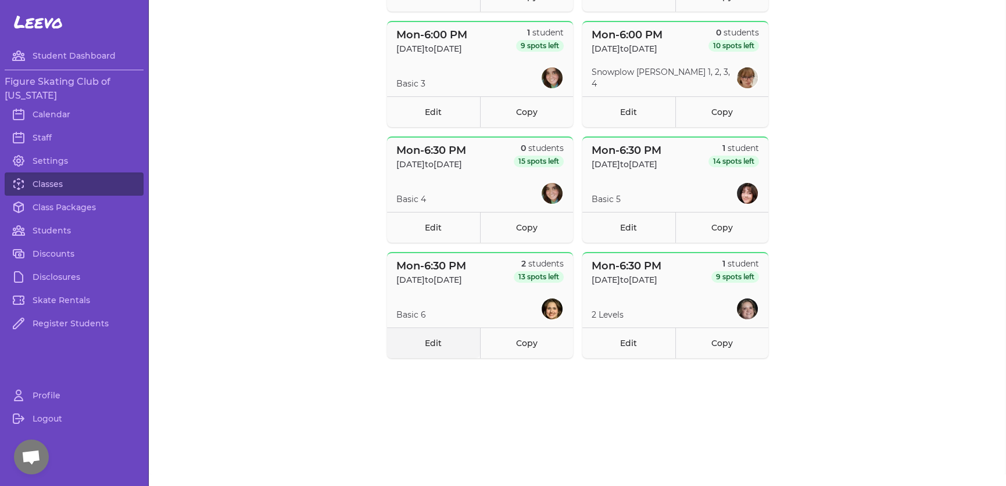
click at [424, 346] on link "Edit" at bounding box center [433, 343] width 93 height 31
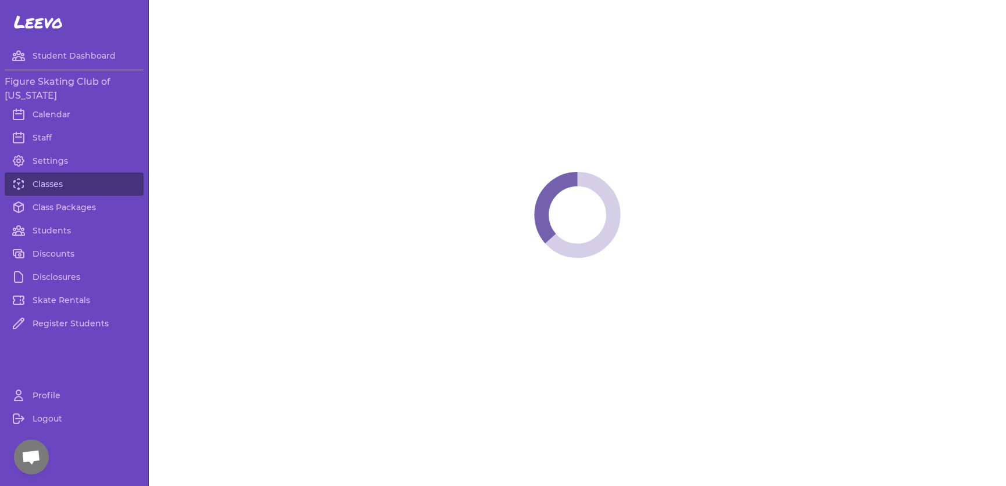
select select "1"
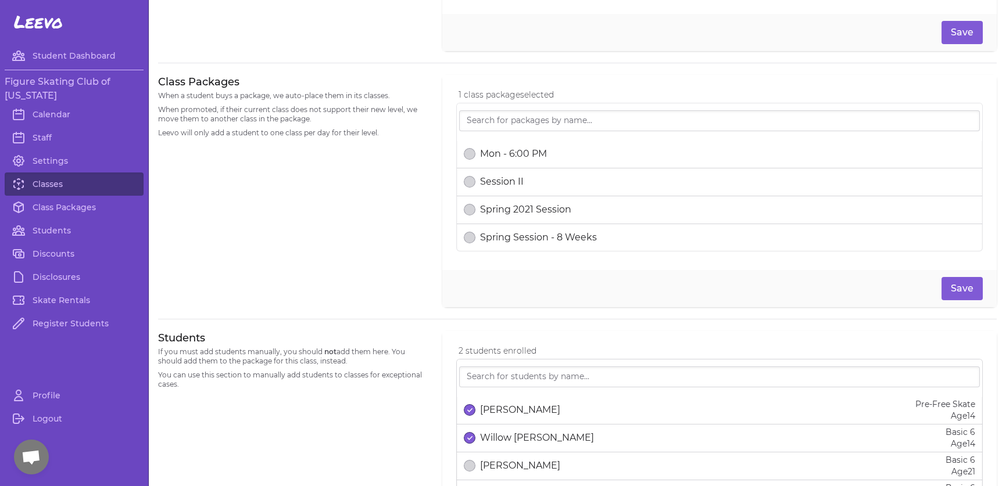
scroll to position [682, 0]
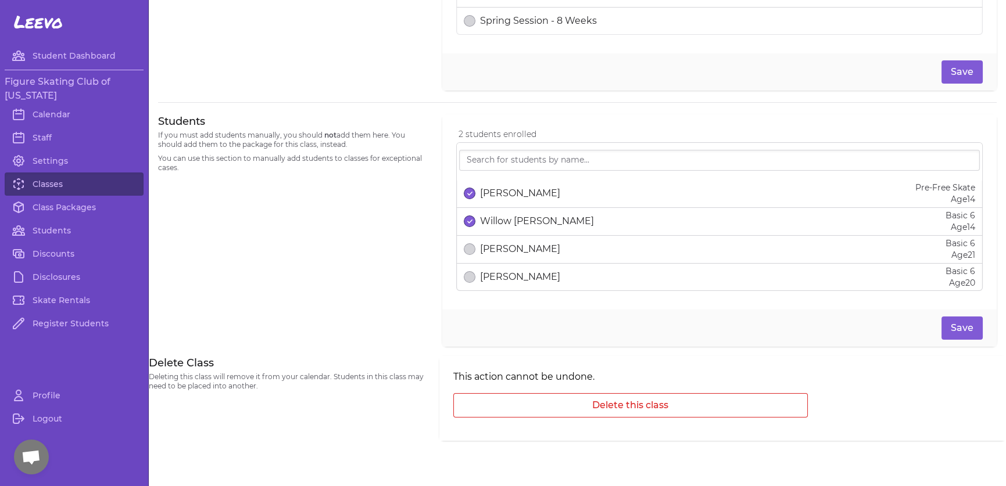
click at [487, 192] on p "[PERSON_NAME]" at bounding box center [520, 194] width 80 height 14
click at [949, 324] on button "Save" at bounding box center [961, 328] width 41 height 23
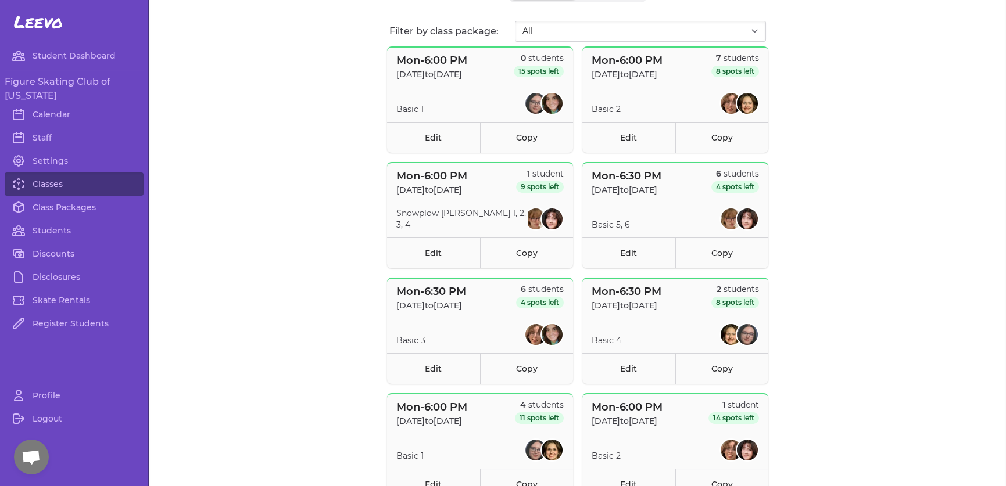
scroll to position [91, 0]
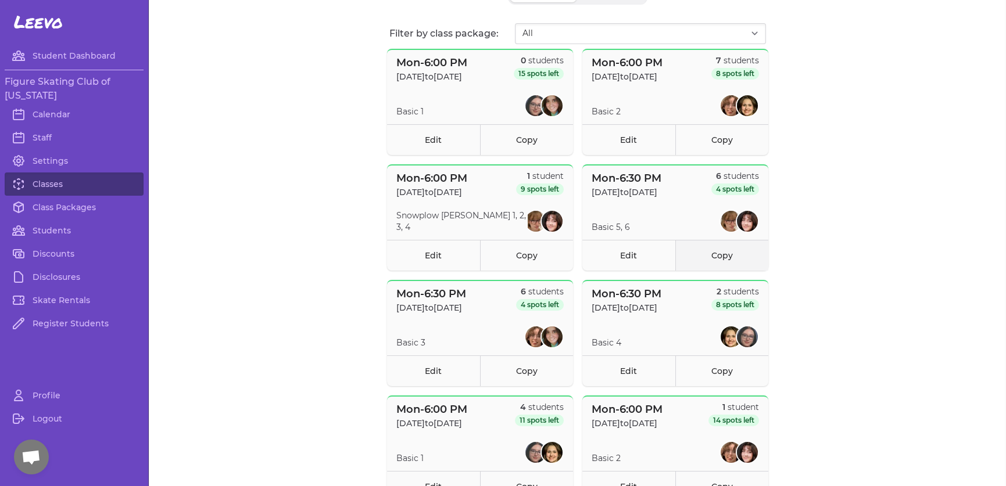
click at [715, 249] on link "Copy" at bounding box center [721, 255] width 93 height 31
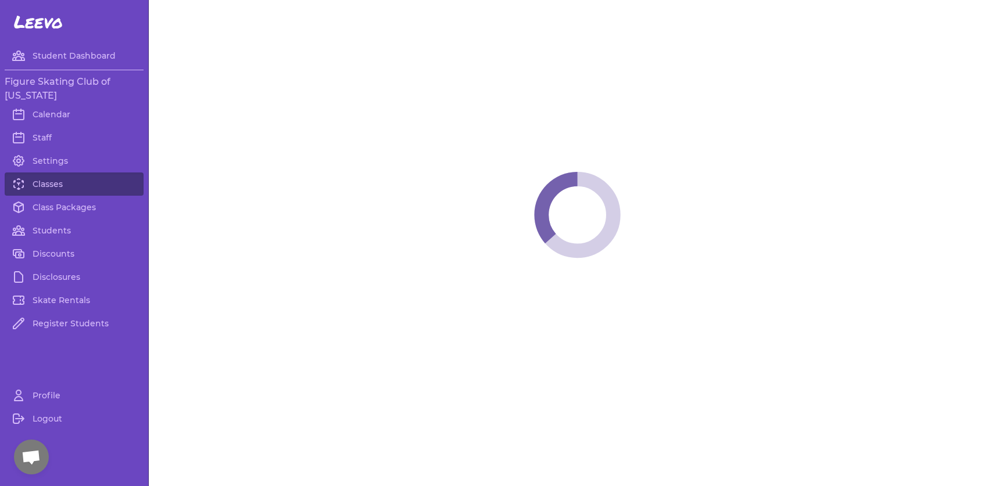
select select "1"
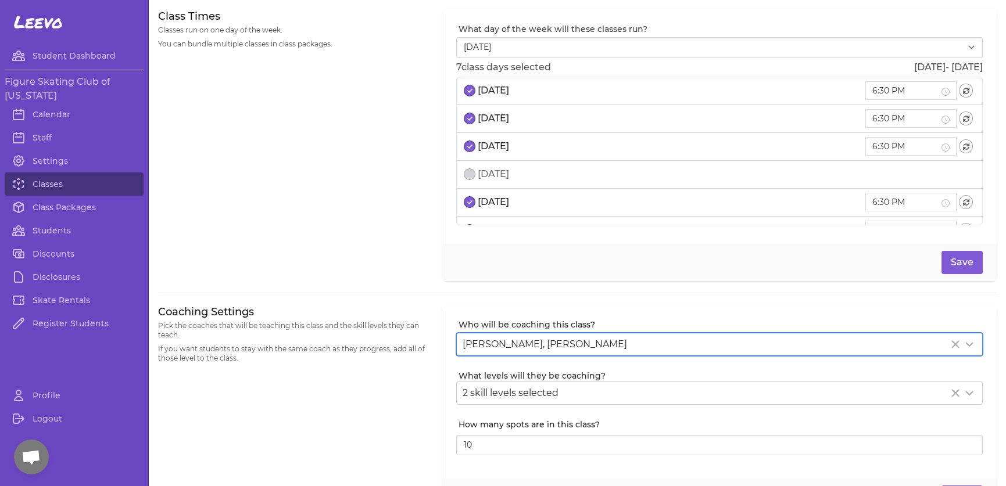
click at [589, 340] on div "[PERSON_NAME], [PERSON_NAME]" at bounding box center [706, 345] width 486 height 14
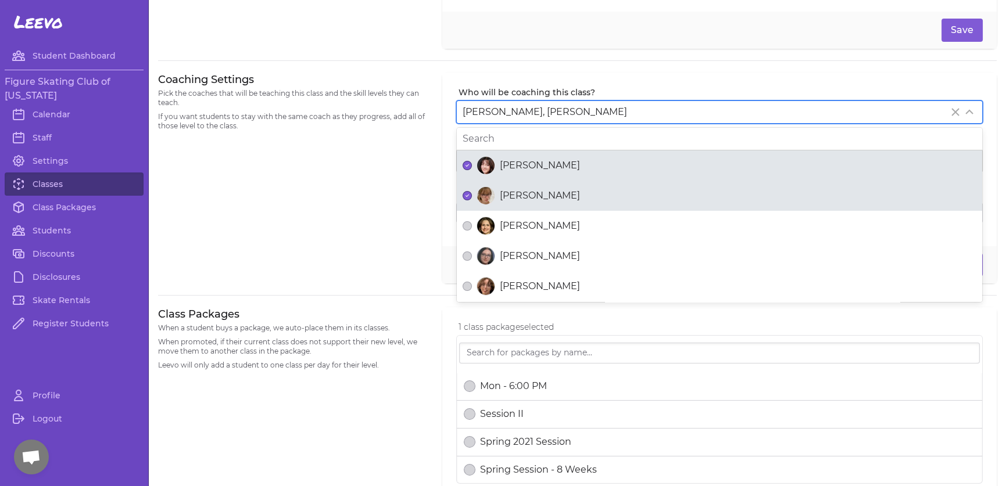
click at [525, 170] on span "[PERSON_NAME]" at bounding box center [540, 166] width 80 height 14
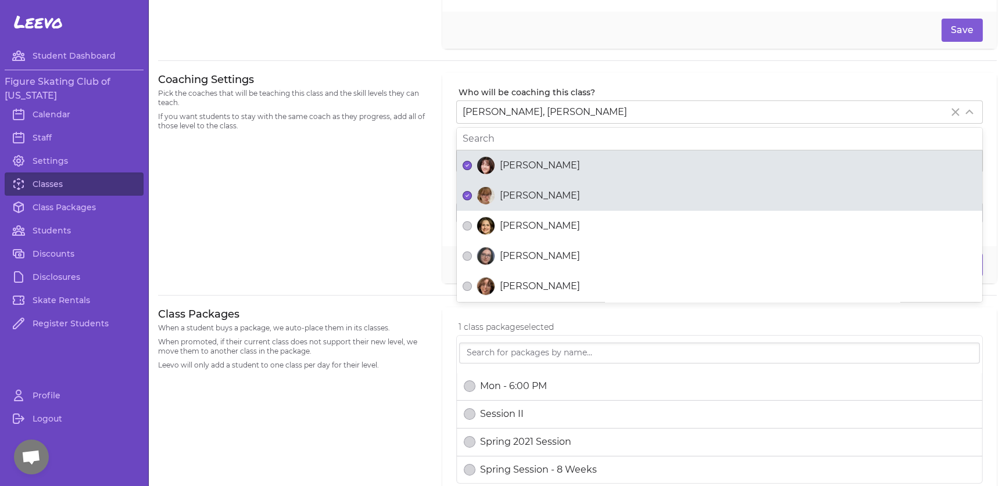
click at [472, 170] on button "[PERSON_NAME]" at bounding box center [467, 165] width 9 height 9
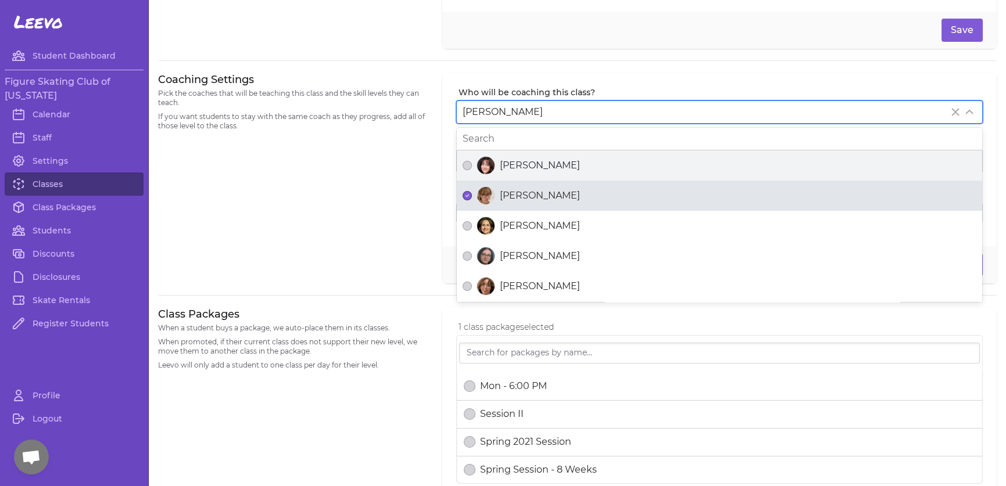
click at [510, 195] on span "[PERSON_NAME]" at bounding box center [540, 196] width 80 height 14
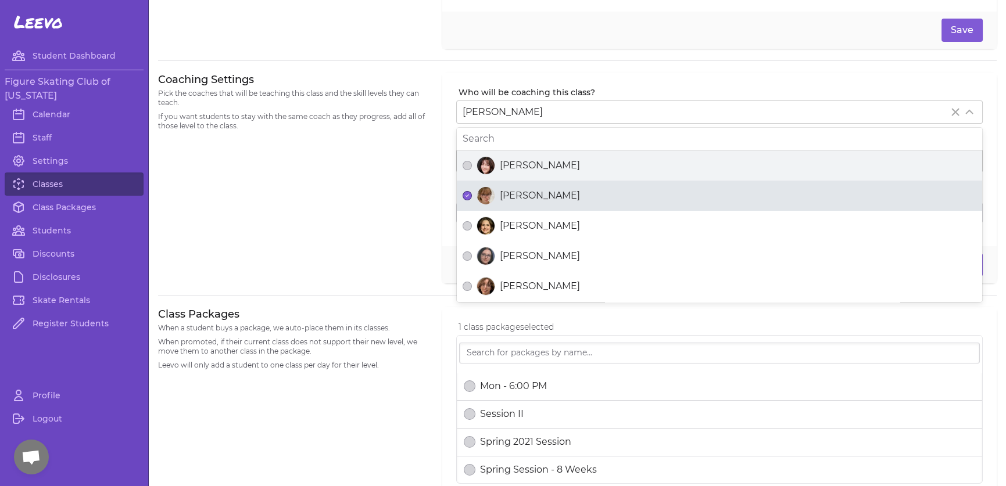
click at [472, 195] on button "[PERSON_NAME]" at bounding box center [467, 195] width 9 height 9
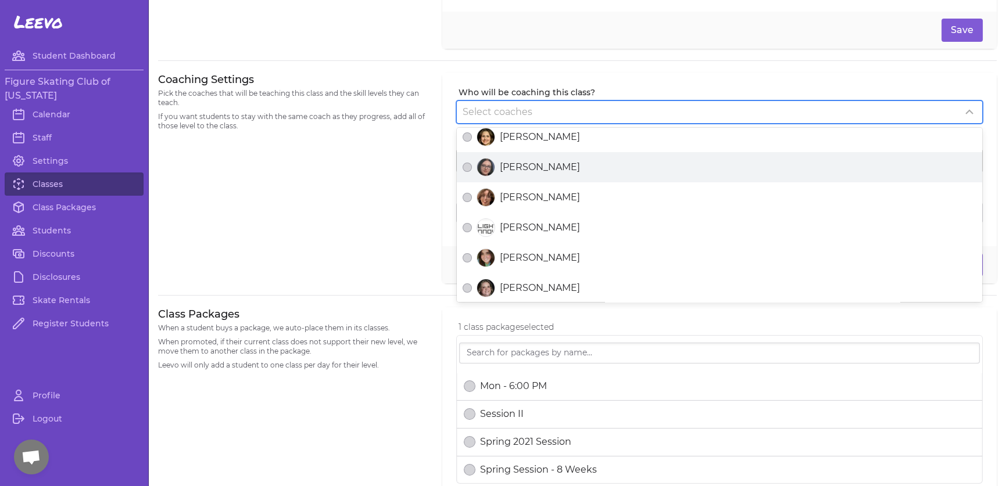
scroll to position [89, 0]
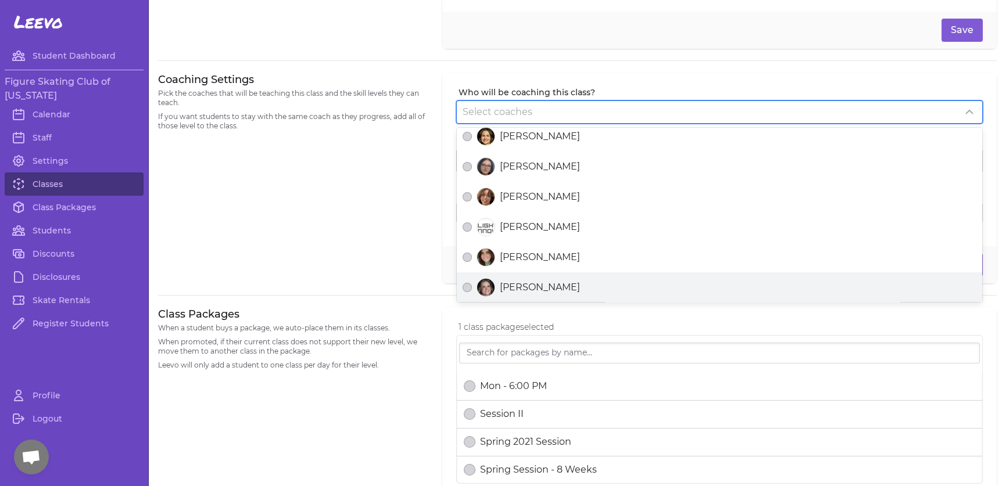
click at [527, 282] on span "[PERSON_NAME]" at bounding box center [540, 288] width 80 height 14
click at [472, 283] on button "[PERSON_NAME]" at bounding box center [467, 287] width 9 height 9
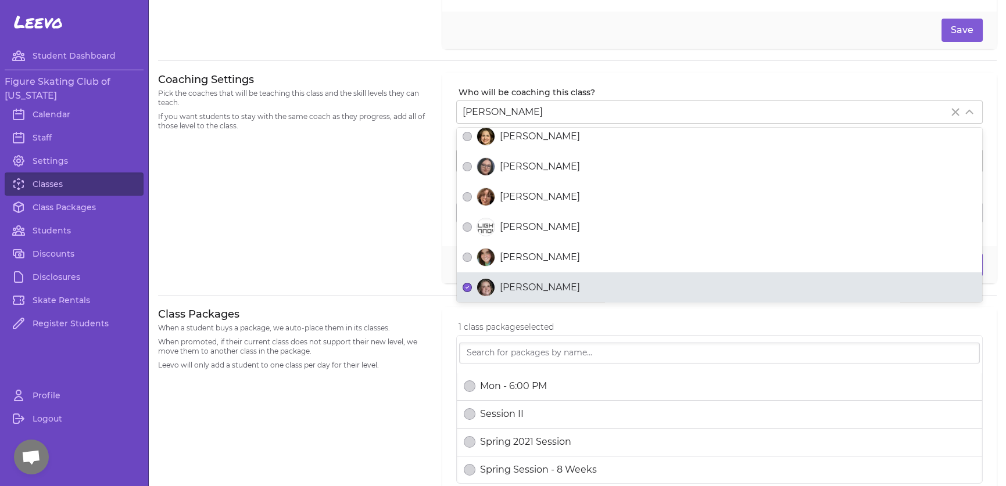
click at [295, 258] on div "Coaching Settings Pick the coaches that will be teaching this class and the ski…" at bounding box center [293, 178] width 270 height 211
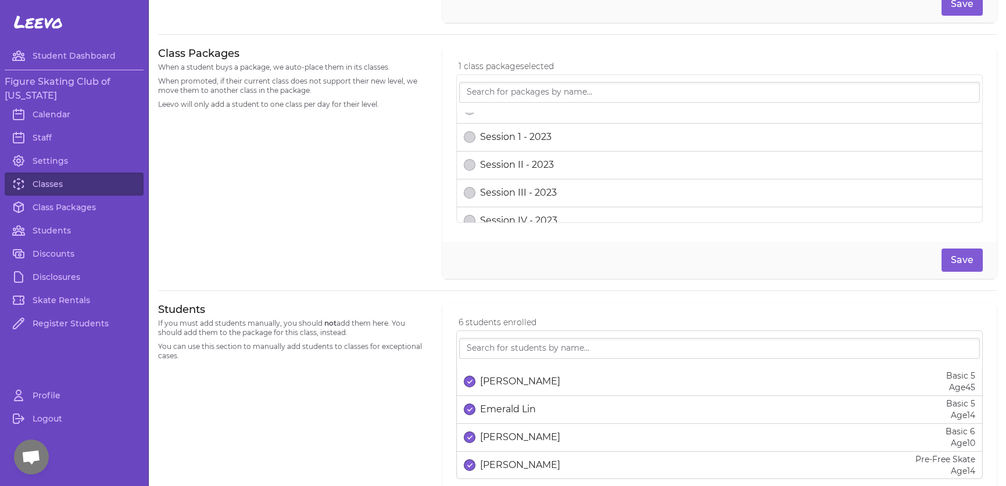
scroll to position [597, 0]
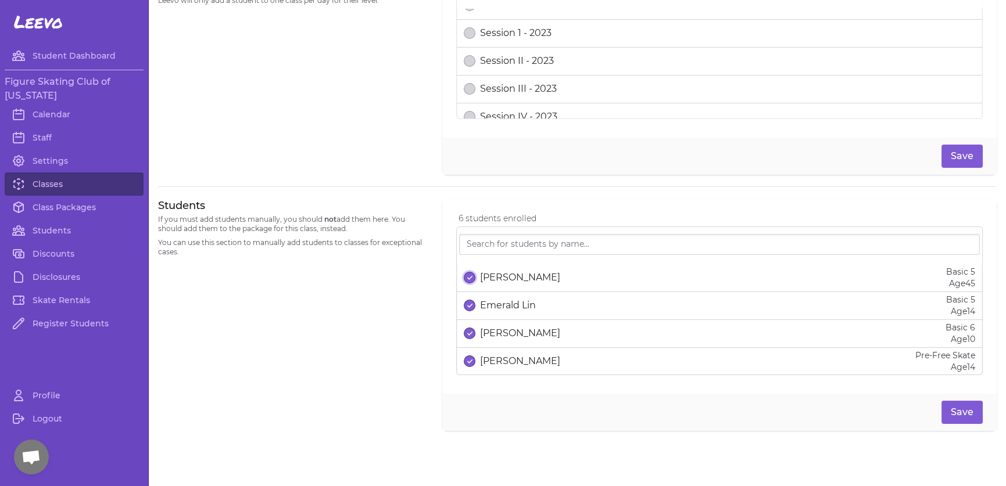
click at [468, 278] on icon "select date" at bounding box center [469, 277] width 5 height 5
drag, startPoint x: 469, startPoint y: 302, endPoint x: 465, endPoint y: 316, distance: 15.3
click at [469, 302] on button "select date" at bounding box center [470, 306] width 12 height 12
click at [464, 328] on button "select date" at bounding box center [470, 334] width 12 height 12
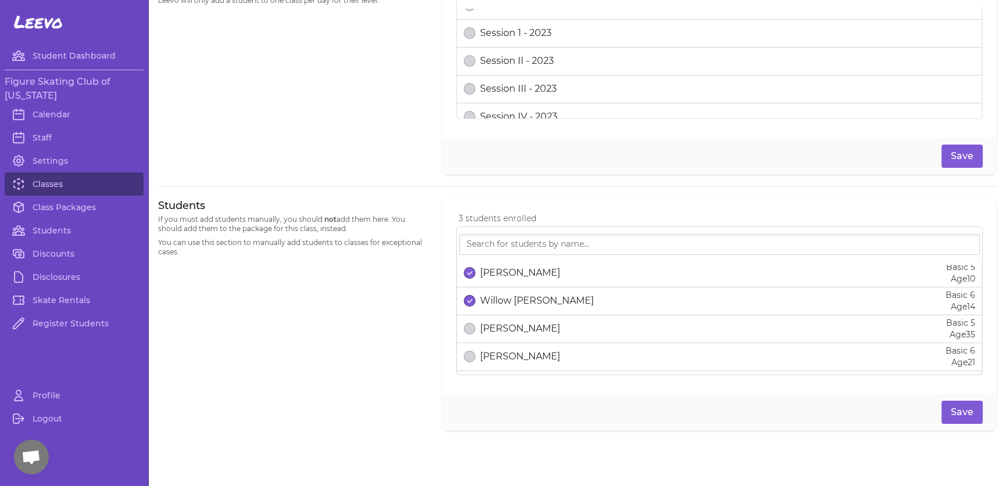
scroll to position [58, 0]
click at [465, 326] on button "select date" at bounding box center [470, 331] width 12 height 12
click at [467, 354] on button "select date" at bounding box center [470, 359] width 12 height 12
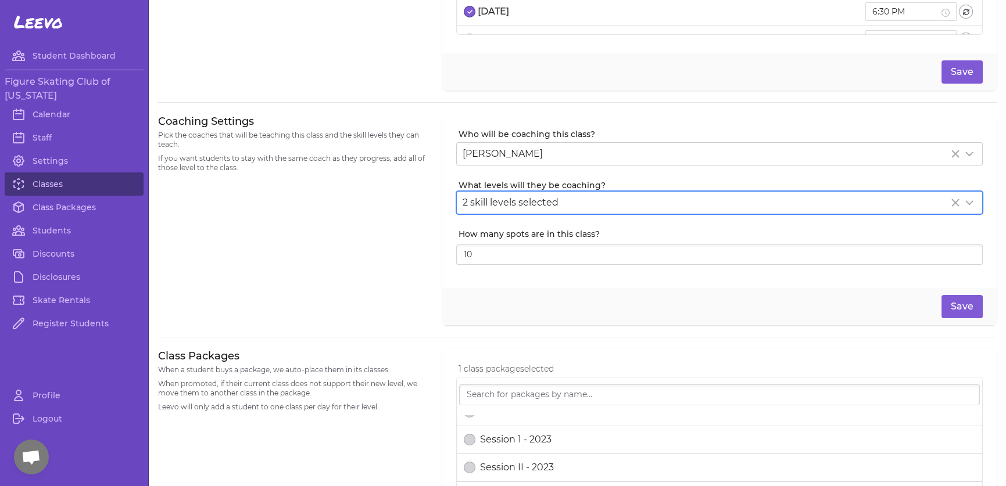
click at [517, 197] on span "2 skill levels selected" at bounding box center [511, 202] width 96 height 11
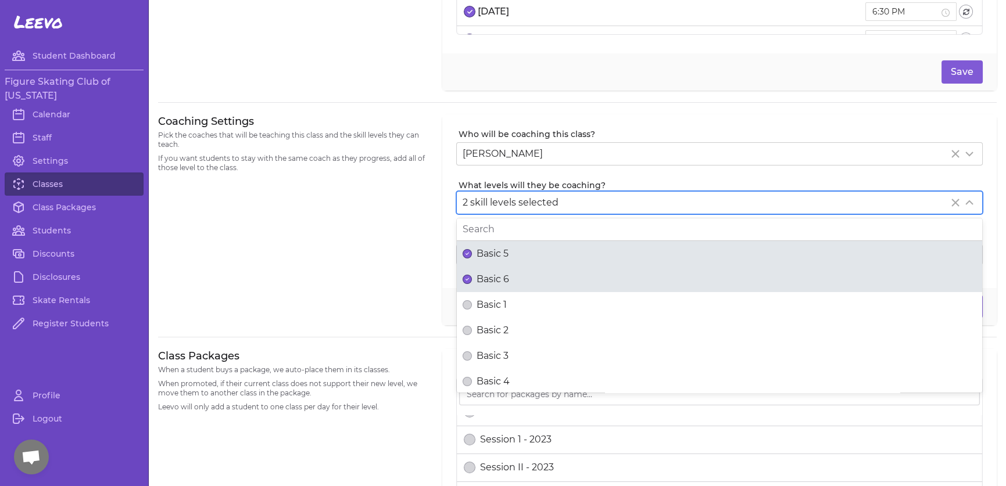
click at [484, 247] on span "Basic 5" at bounding box center [492, 254] width 32 height 14
click at [472, 249] on button "Basic 5" at bounding box center [467, 253] width 9 height 9
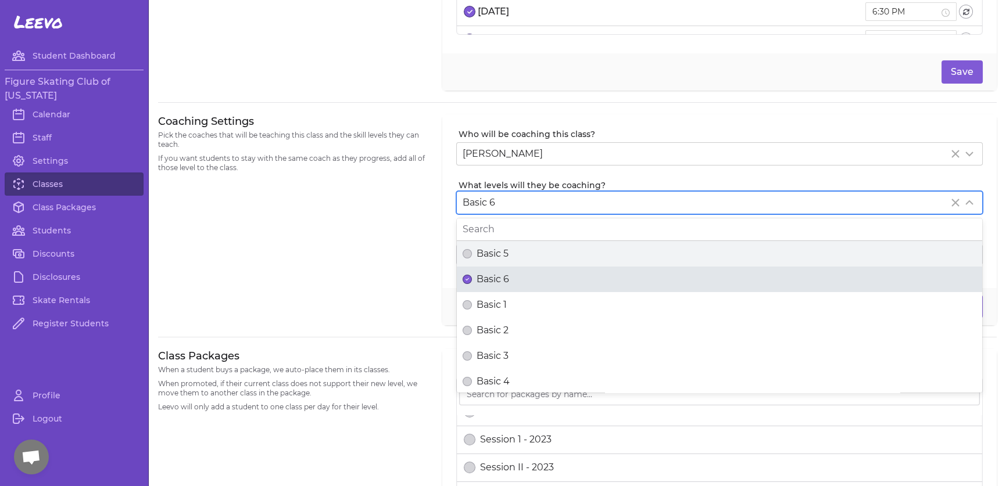
scroll to position [0, 0]
click at [482, 273] on span "Basic 6" at bounding box center [492, 280] width 33 height 14
click at [472, 275] on button "Basic 6" at bounding box center [467, 279] width 9 height 9
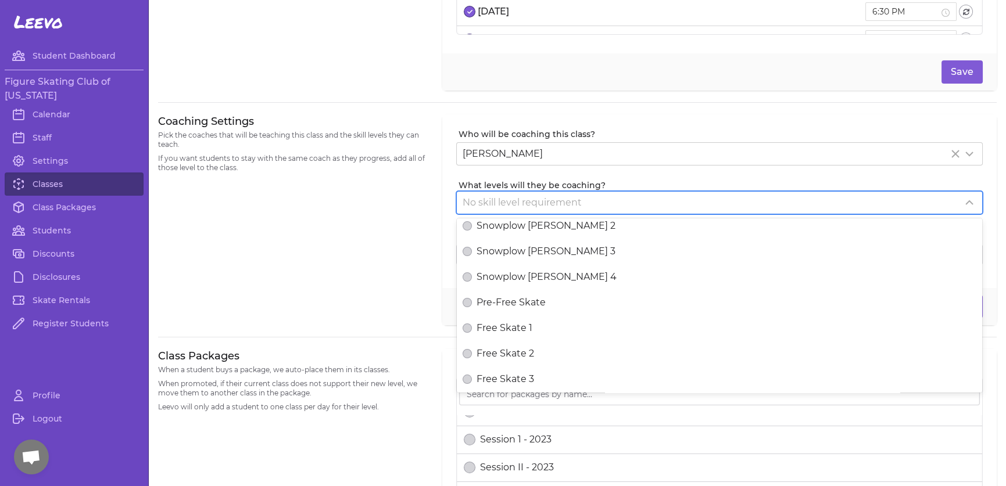
scroll to position [201, 0]
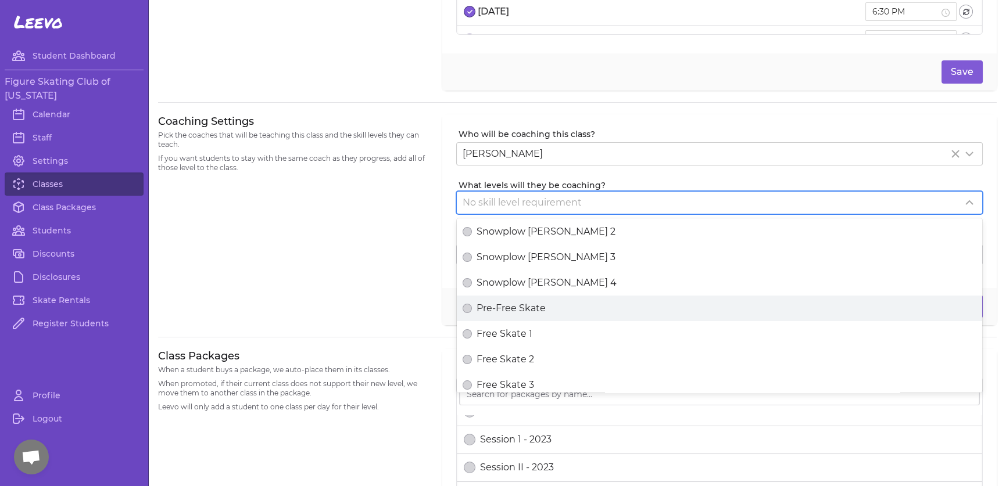
click at [528, 302] on span "Pre-Free Skate" at bounding box center [510, 309] width 69 height 14
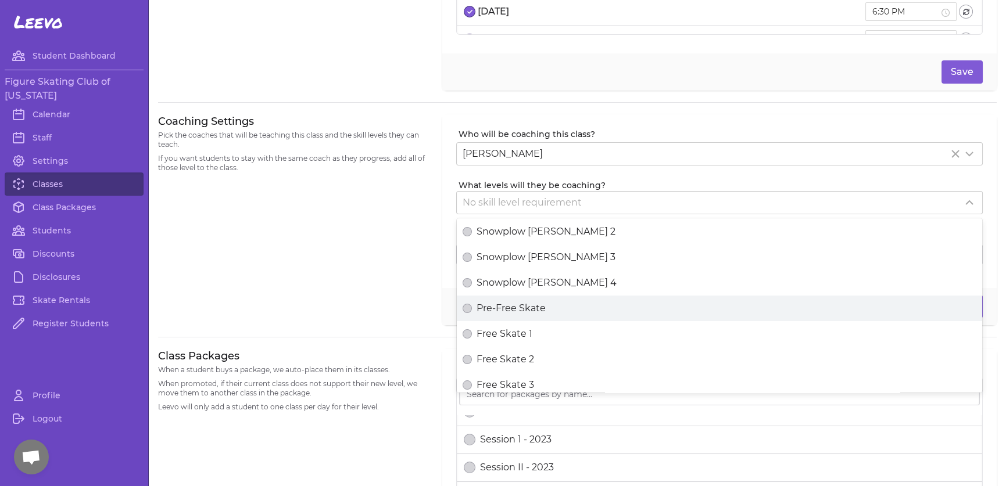
click at [472, 304] on button "Pre-Free Skate" at bounding box center [467, 308] width 9 height 9
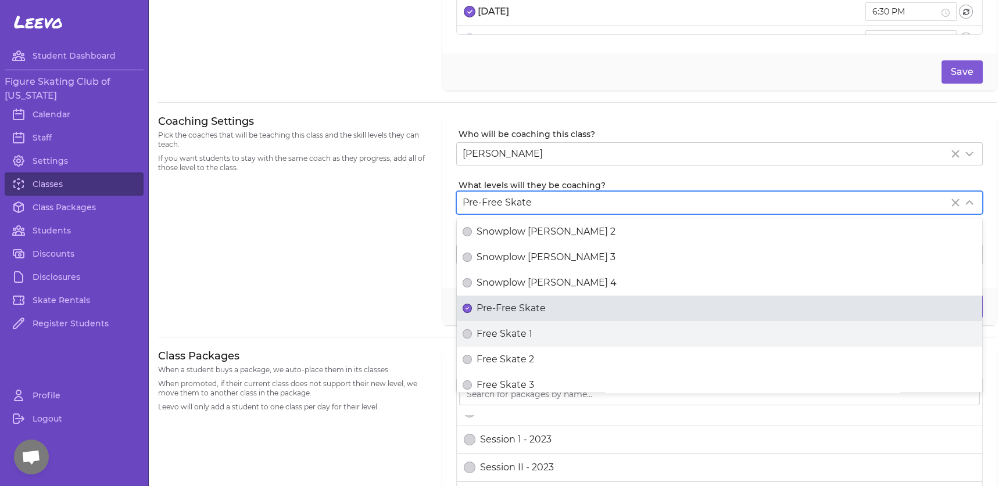
click at [504, 327] on span "Free Skate 1" at bounding box center [504, 334] width 56 height 14
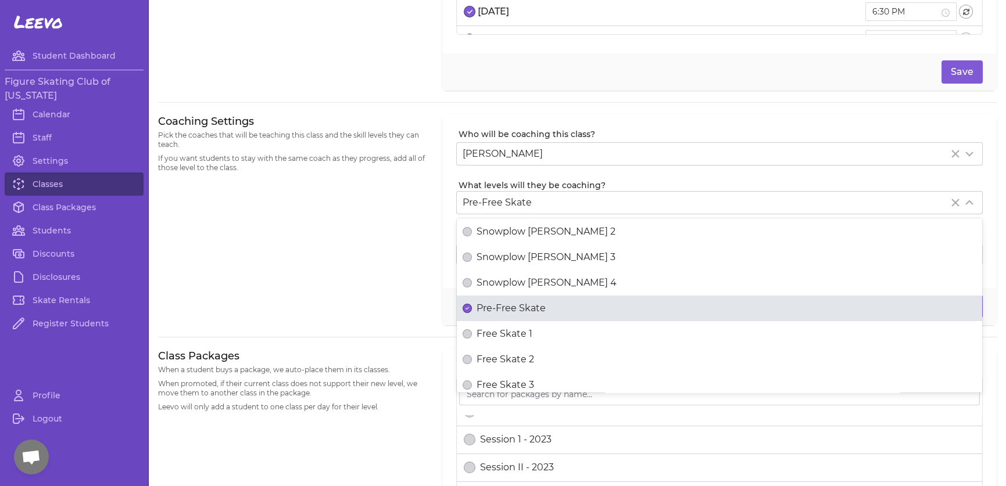
click at [472, 329] on button "Free Skate 1" at bounding box center [467, 333] width 9 height 9
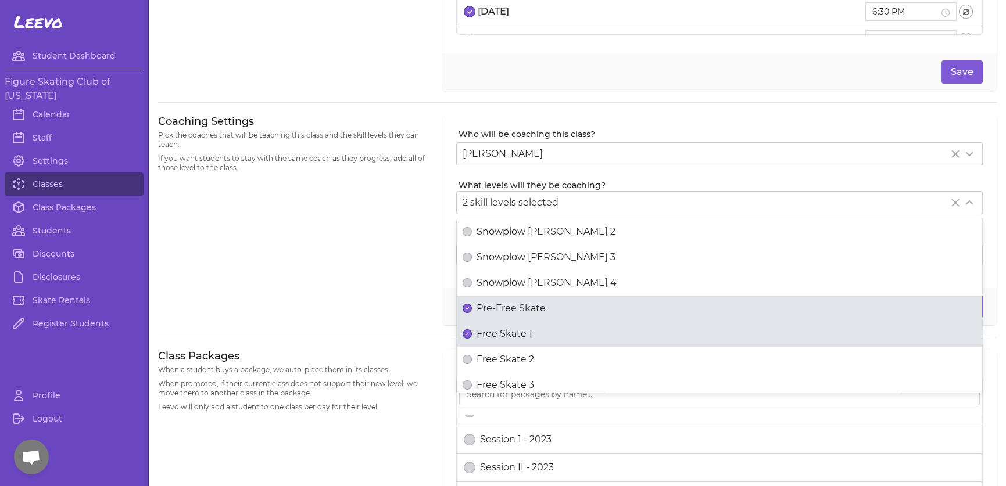
click at [404, 291] on div "Coaching Settings Pick the coaches that will be teaching this class and the ski…" at bounding box center [293, 219] width 270 height 211
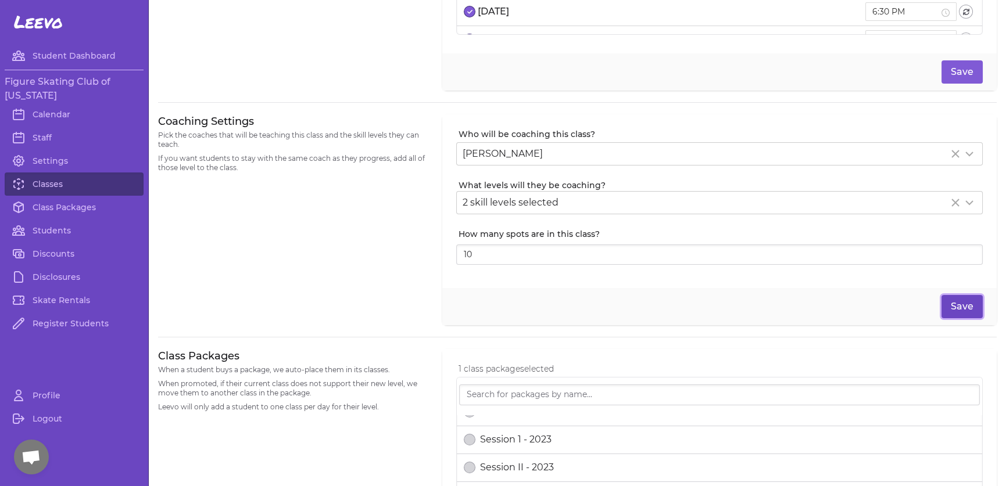
click at [953, 295] on button "Save" at bounding box center [961, 306] width 41 height 23
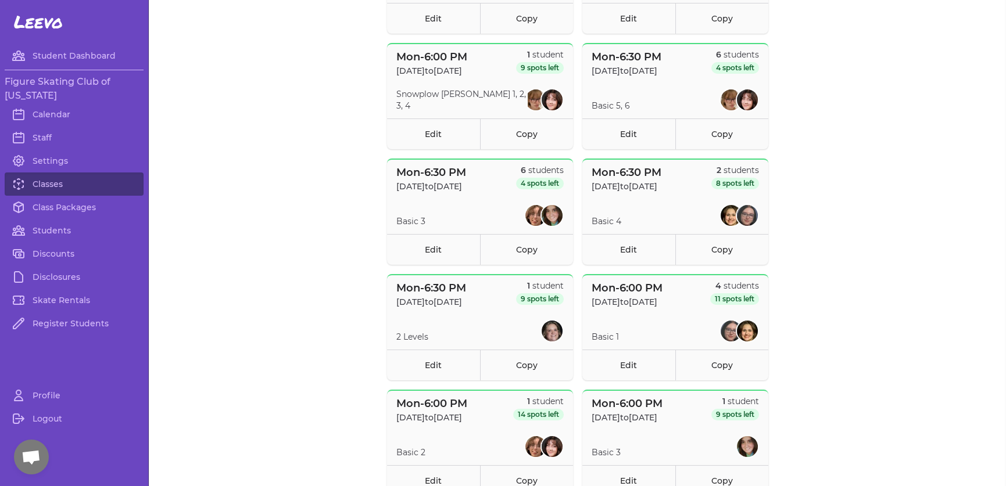
scroll to position [91, 0]
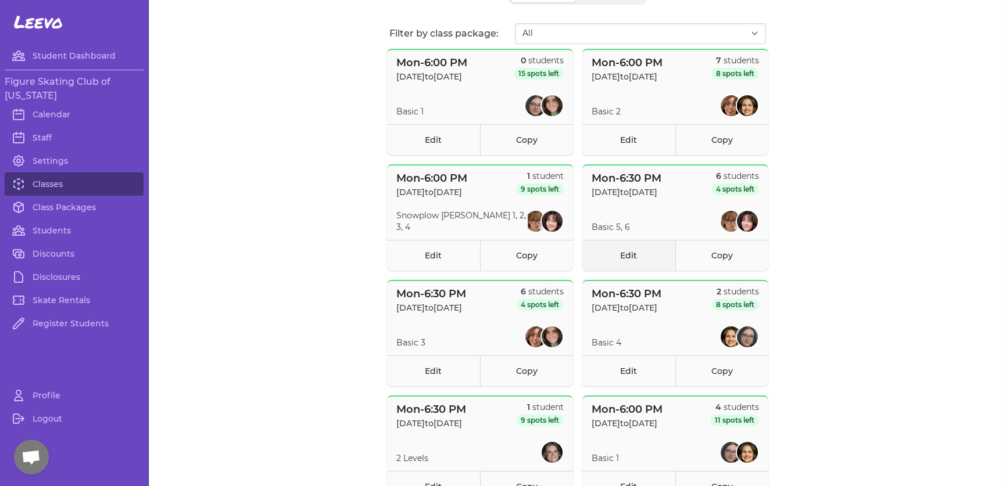
click at [631, 256] on link "Edit" at bounding box center [628, 255] width 93 height 31
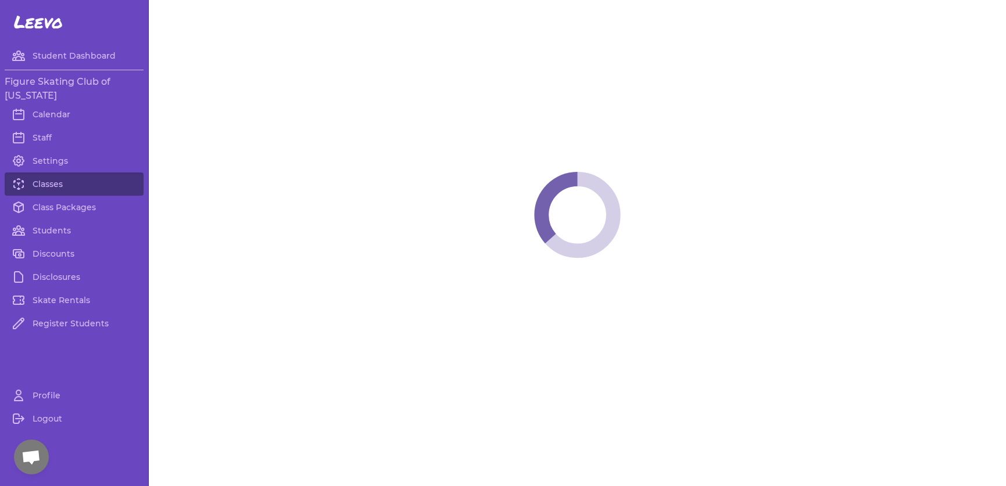
select select "1"
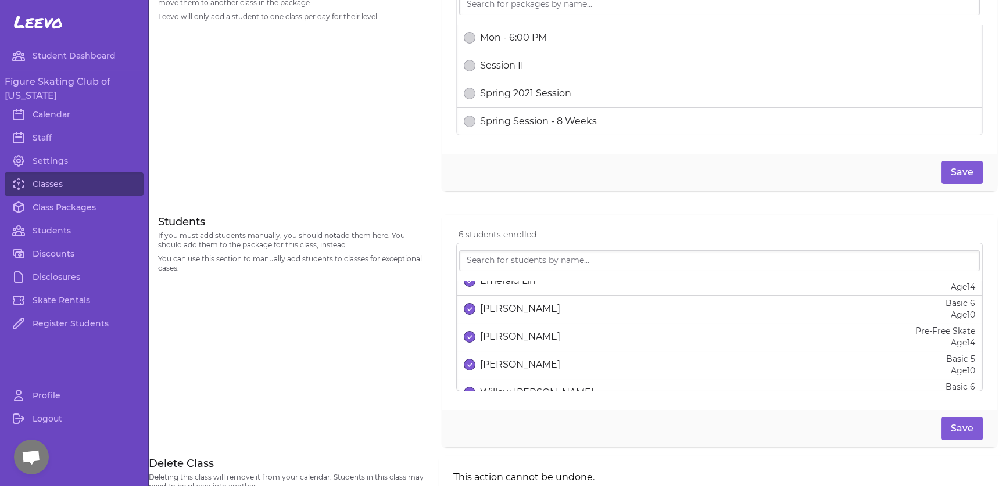
scroll to position [58, 0]
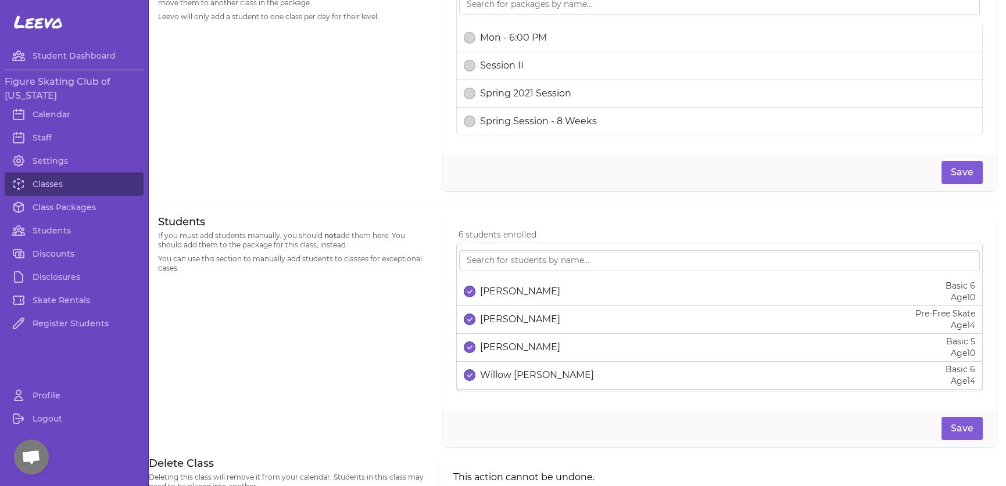
click at [499, 321] on p "[PERSON_NAME]" at bounding box center [520, 320] width 80 height 14
click at [955, 423] on button "Save" at bounding box center [961, 428] width 41 height 23
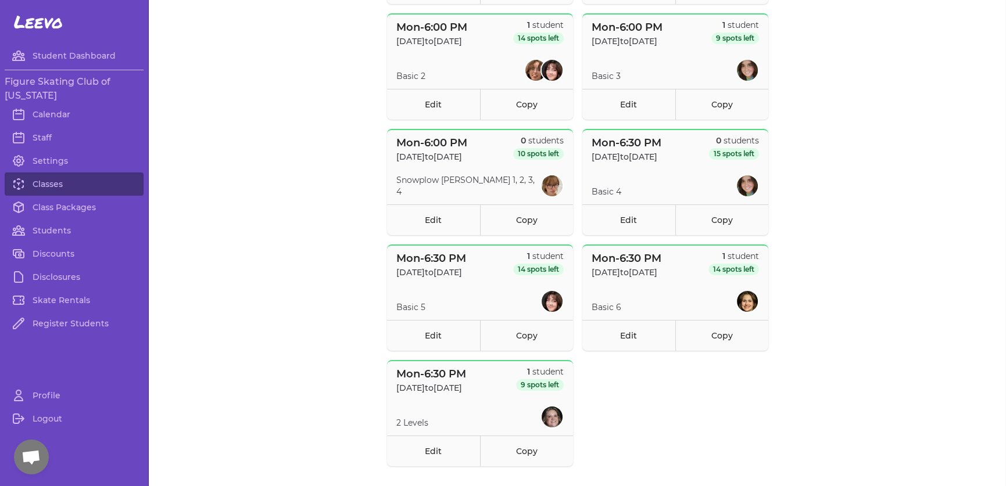
scroll to position [602, 0]
